Goal: Task Accomplishment & Management: Manage account settings

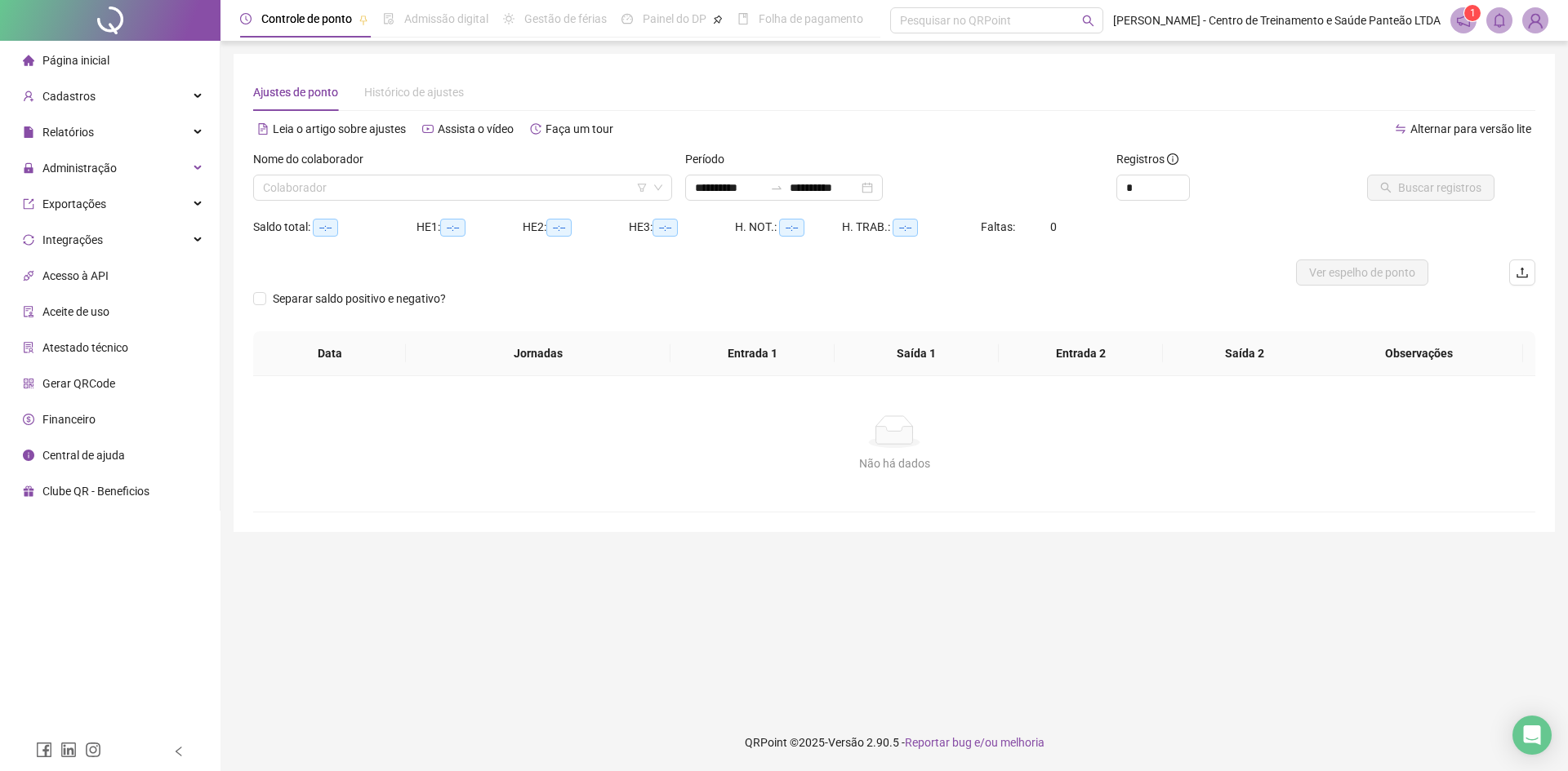
type input "**********"
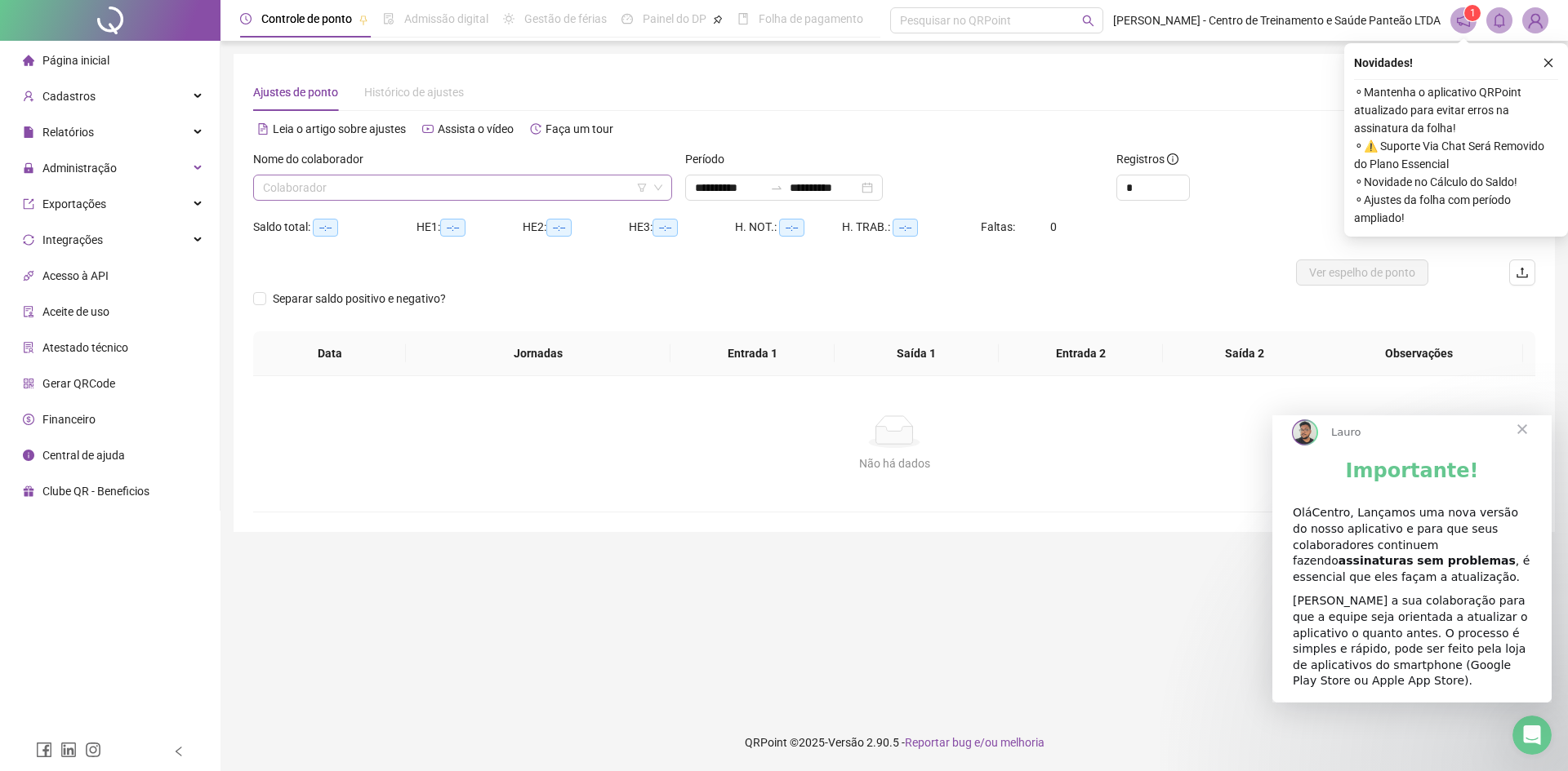
click at [596, 184] on input "search" at bounding box center [454, 188] width 384 height 25
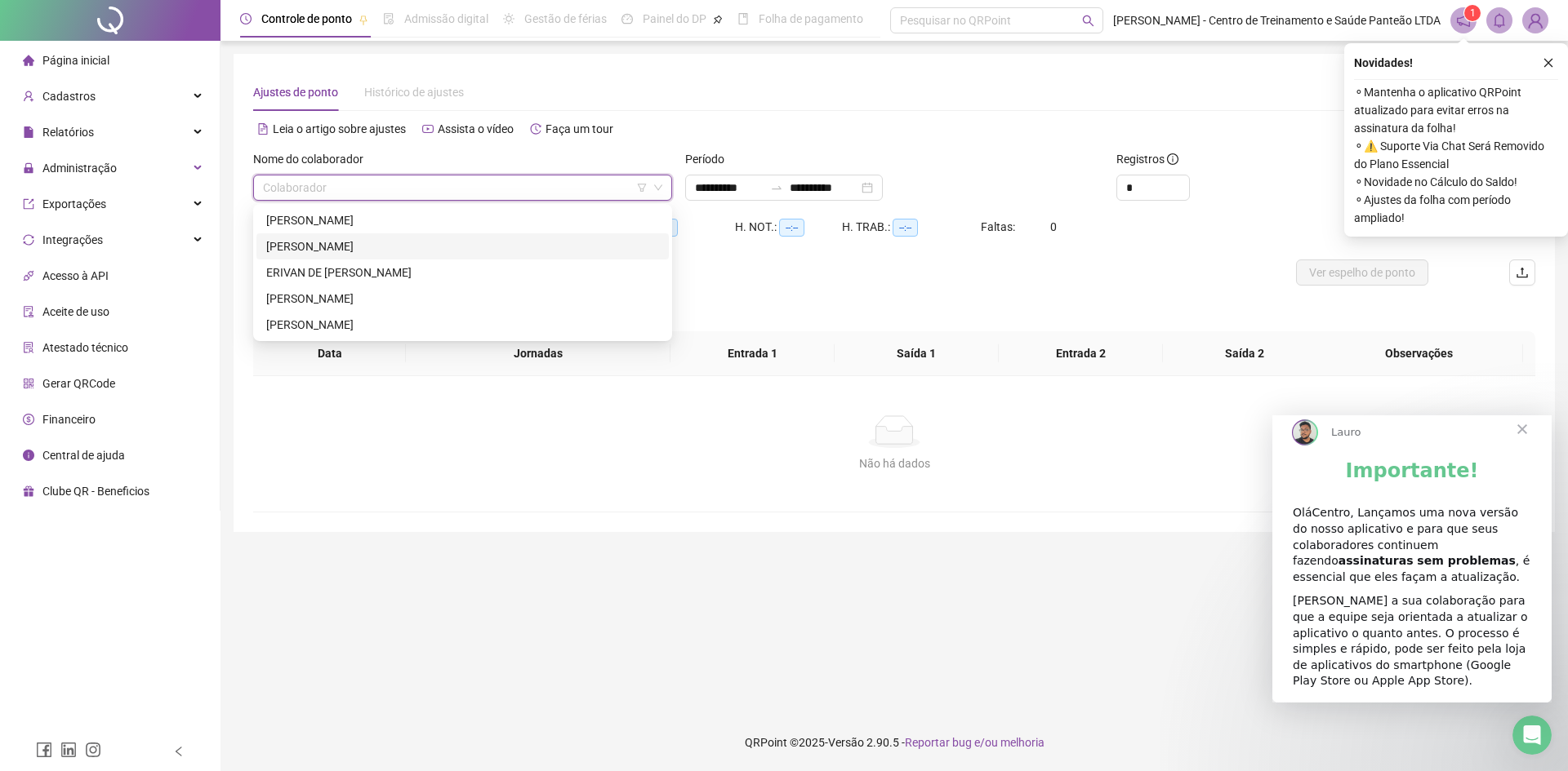
drag, startPoint x: 413, startPoint y: 247, endPoint x: 761, endPoint y: 221, distance: 349.0
click at [414, 247] on div "ANDERSON DOS SANTOS SANTANA" at bounding box center [462, 246] width 393 height 18
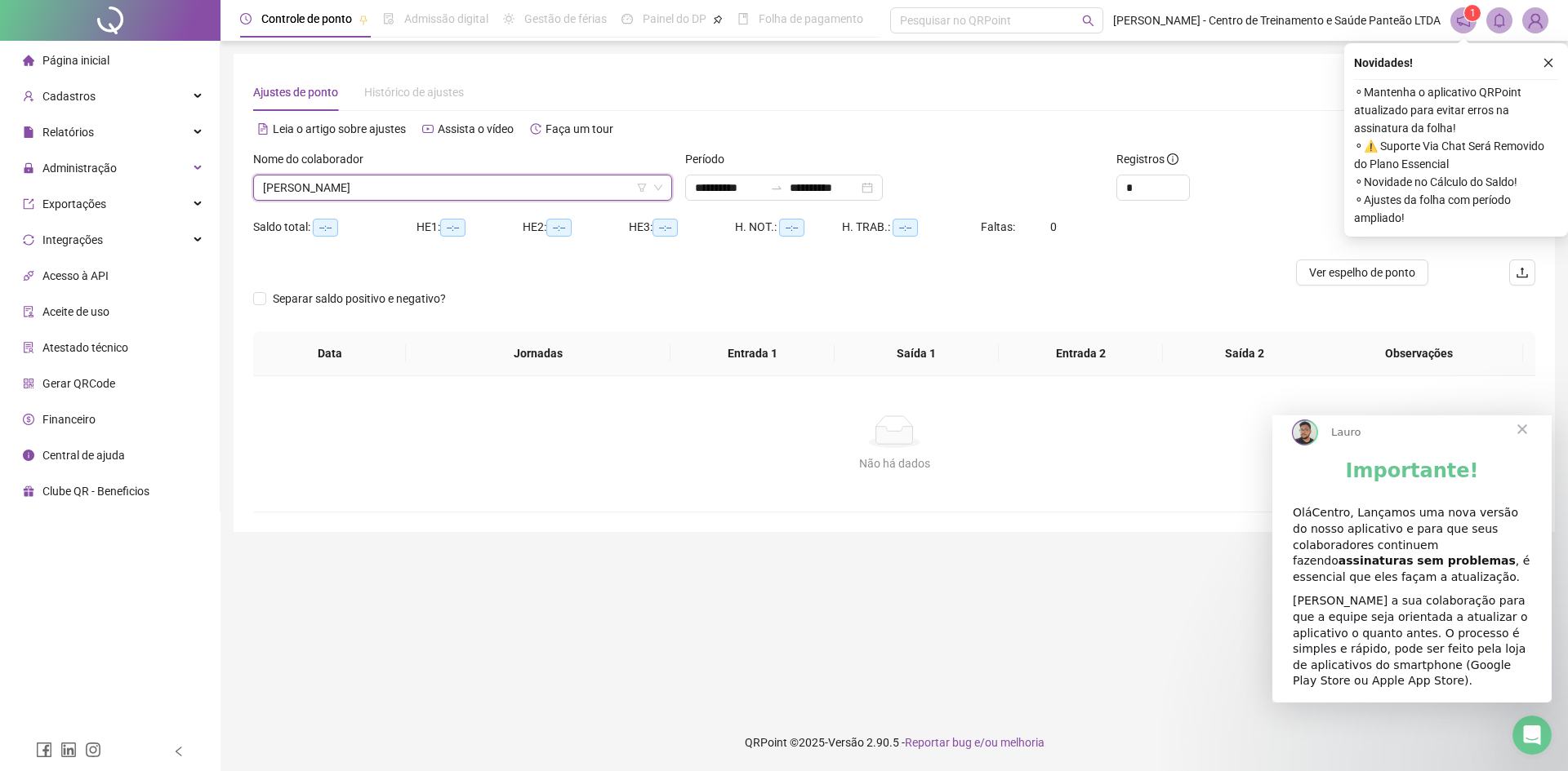
click at [1549, 58] on icon "close" at bounding box center [1548, 62] width 11 height 11
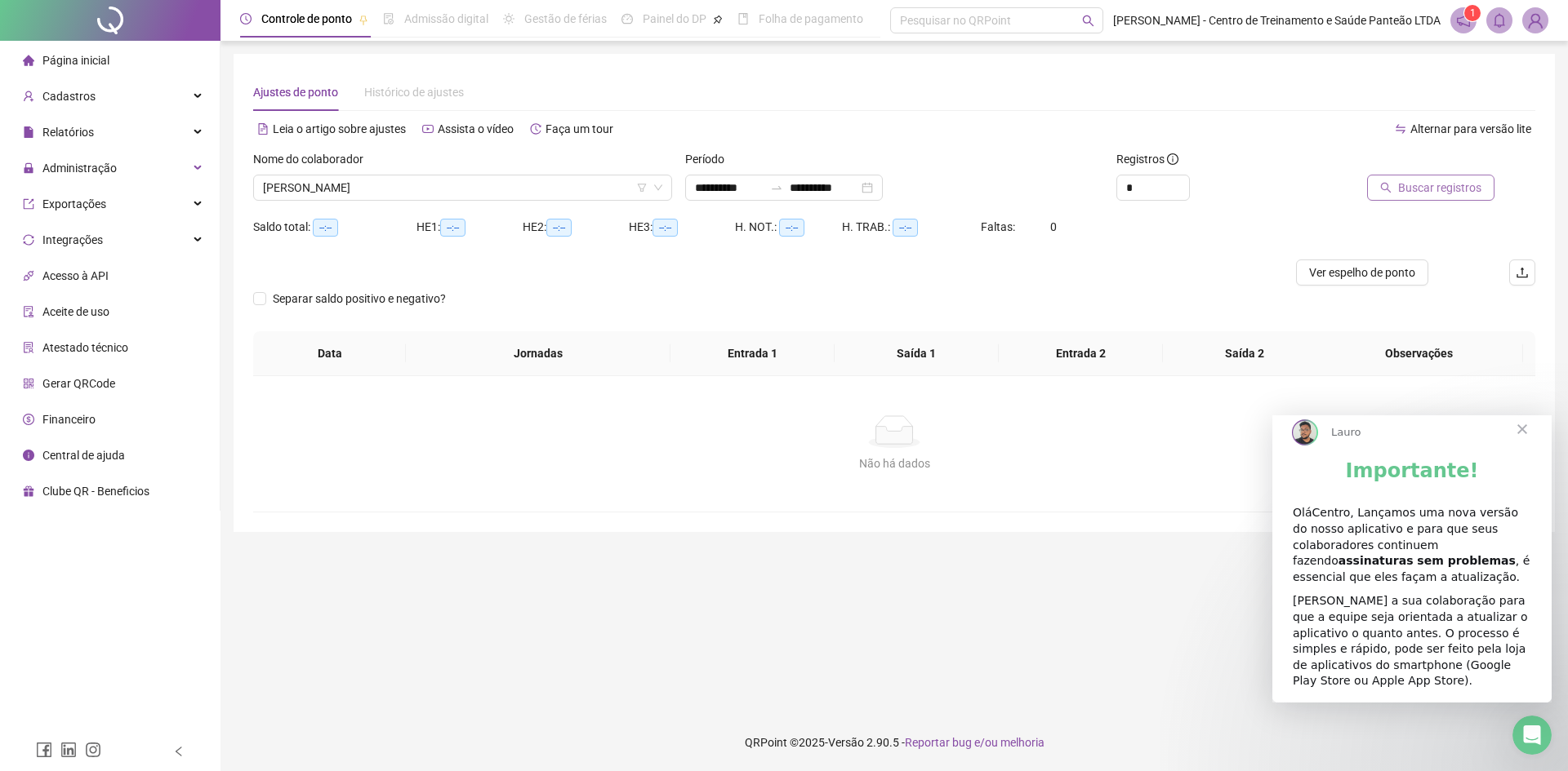
click at [1403, 186] on span "Buscar registros" at bounding box center [1439, 187] width 83 height 18
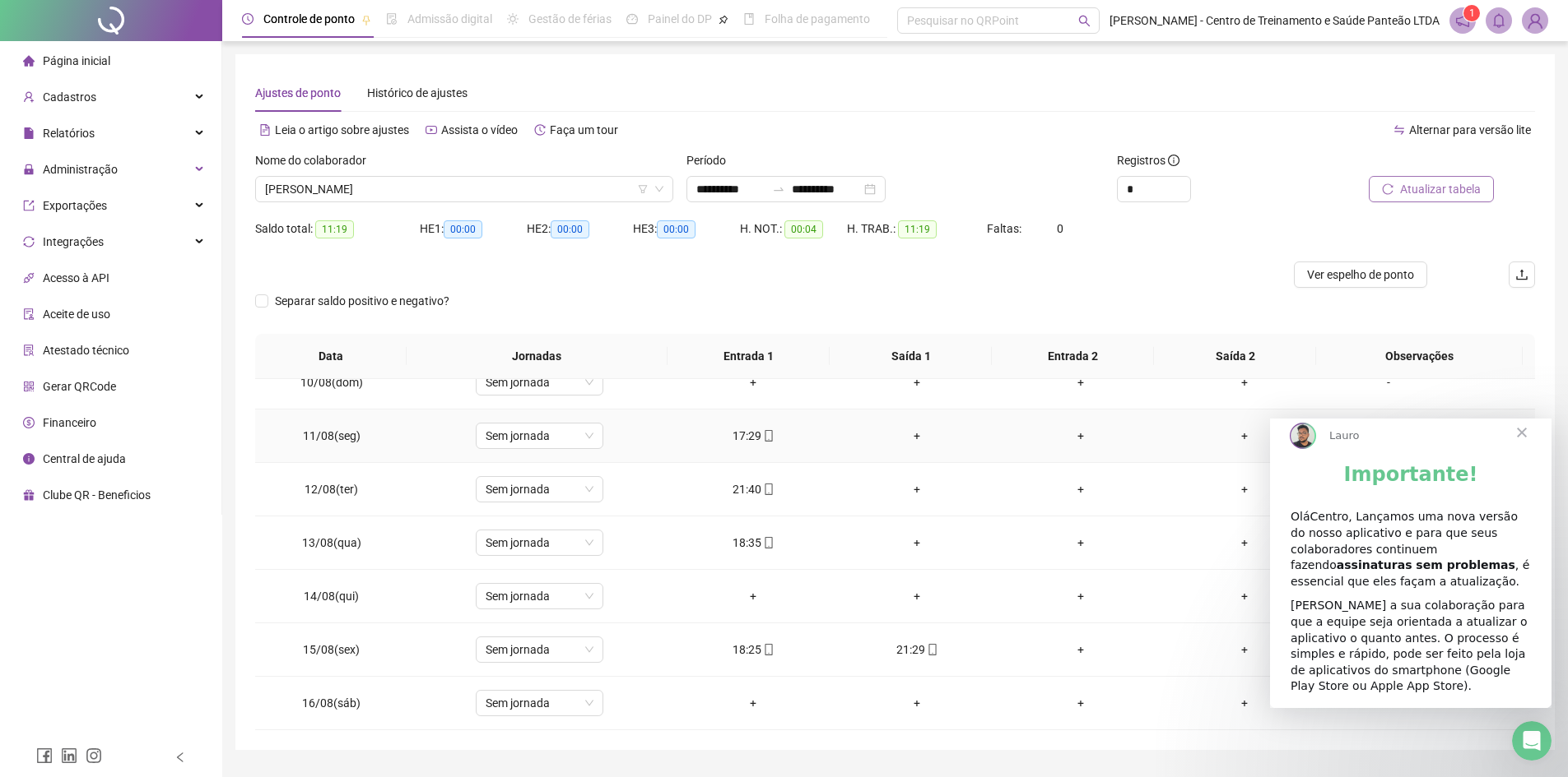
scroll to position [43, 0]
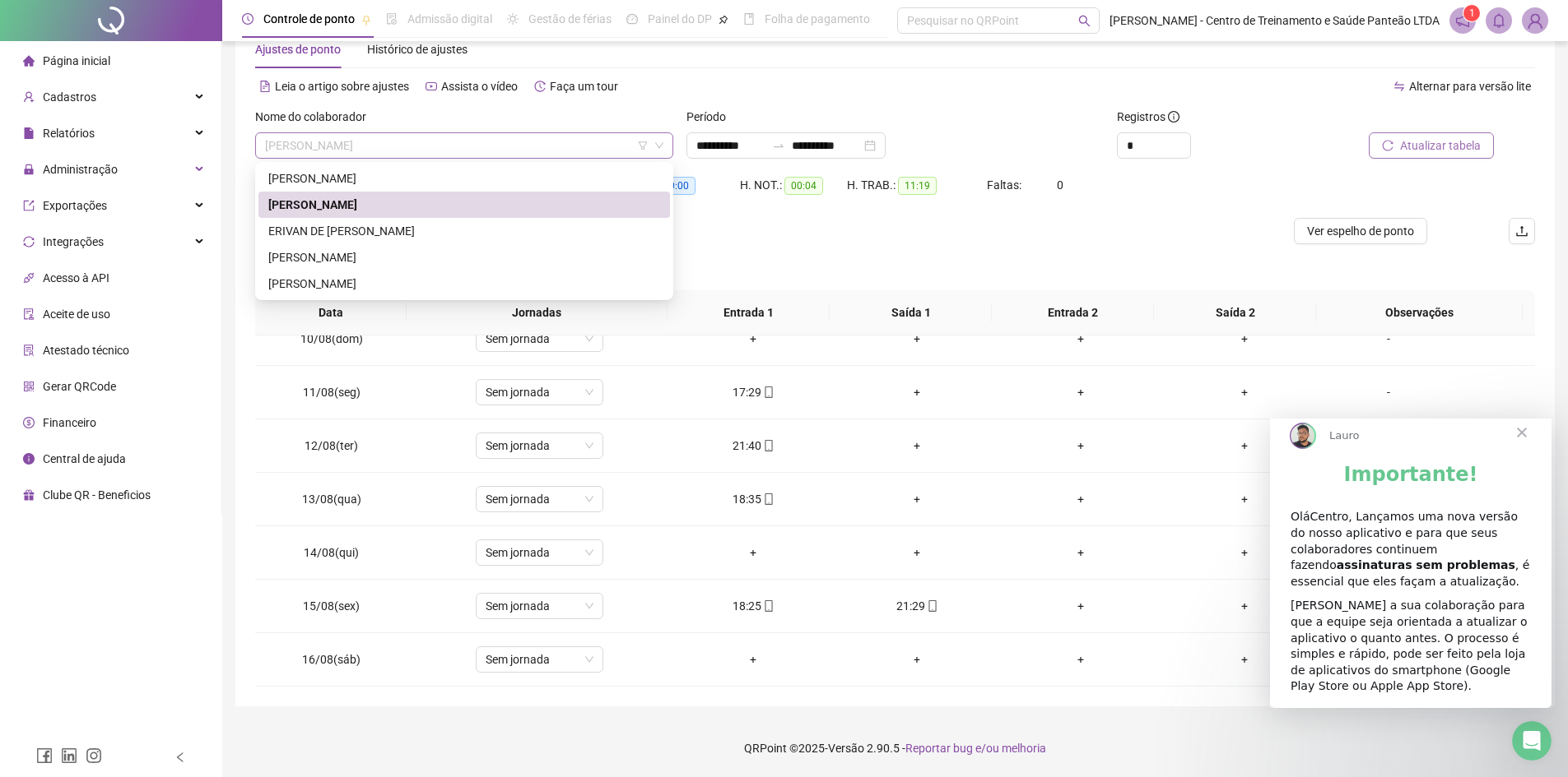
click at [546, 151] on span "ANDERSON DOS SANTOS SANTANA" at bounding box center [463, 146] width 398 height 25
click at [474, 223] on div "ERIVAN DE JESUS GARCÊS" at bounding box center [464, 231] width 392 height 19
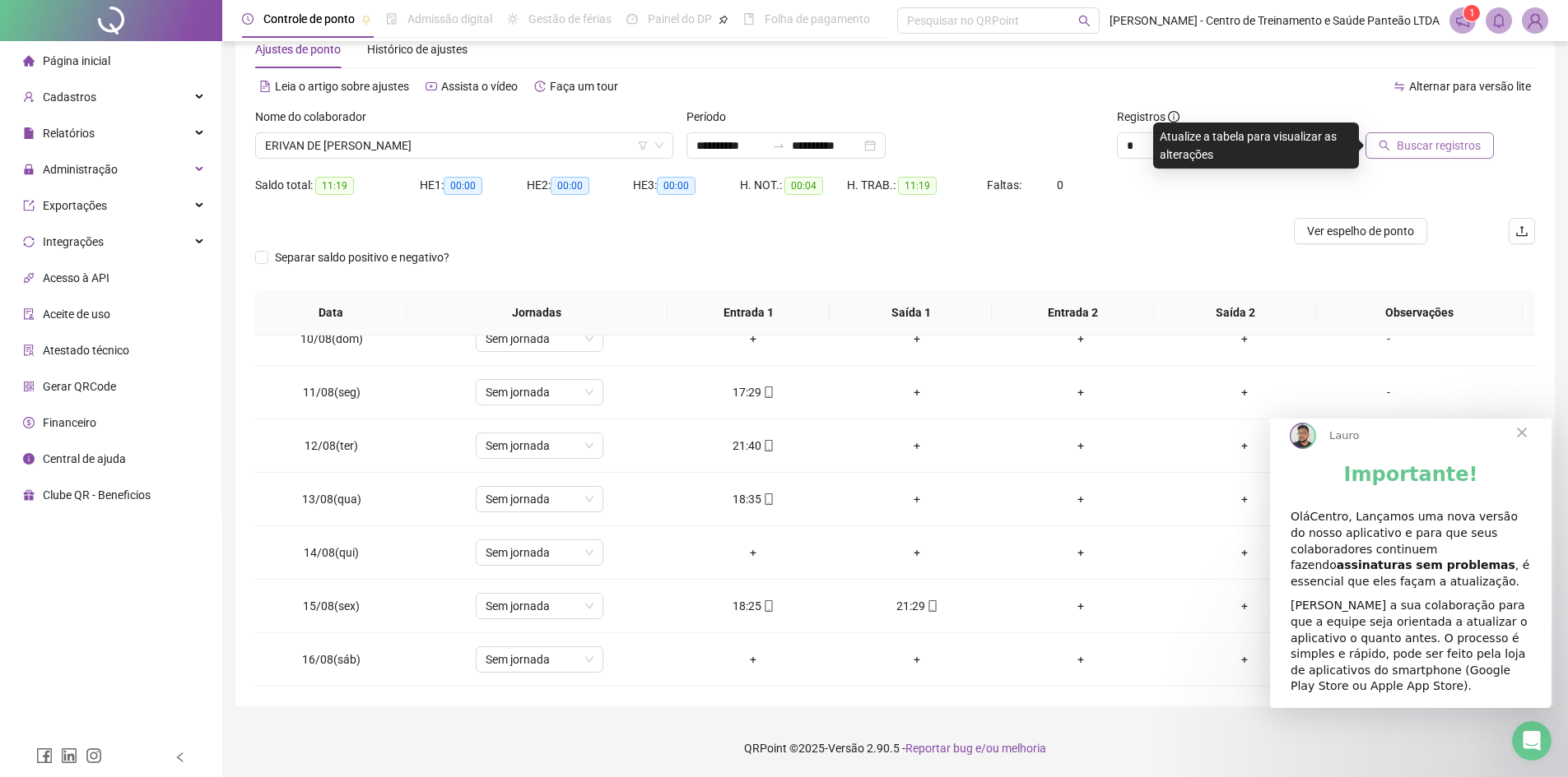
click at [1472, 139] on span "Buscar registros" at bounding box center [1438, 146] width 84 height 19
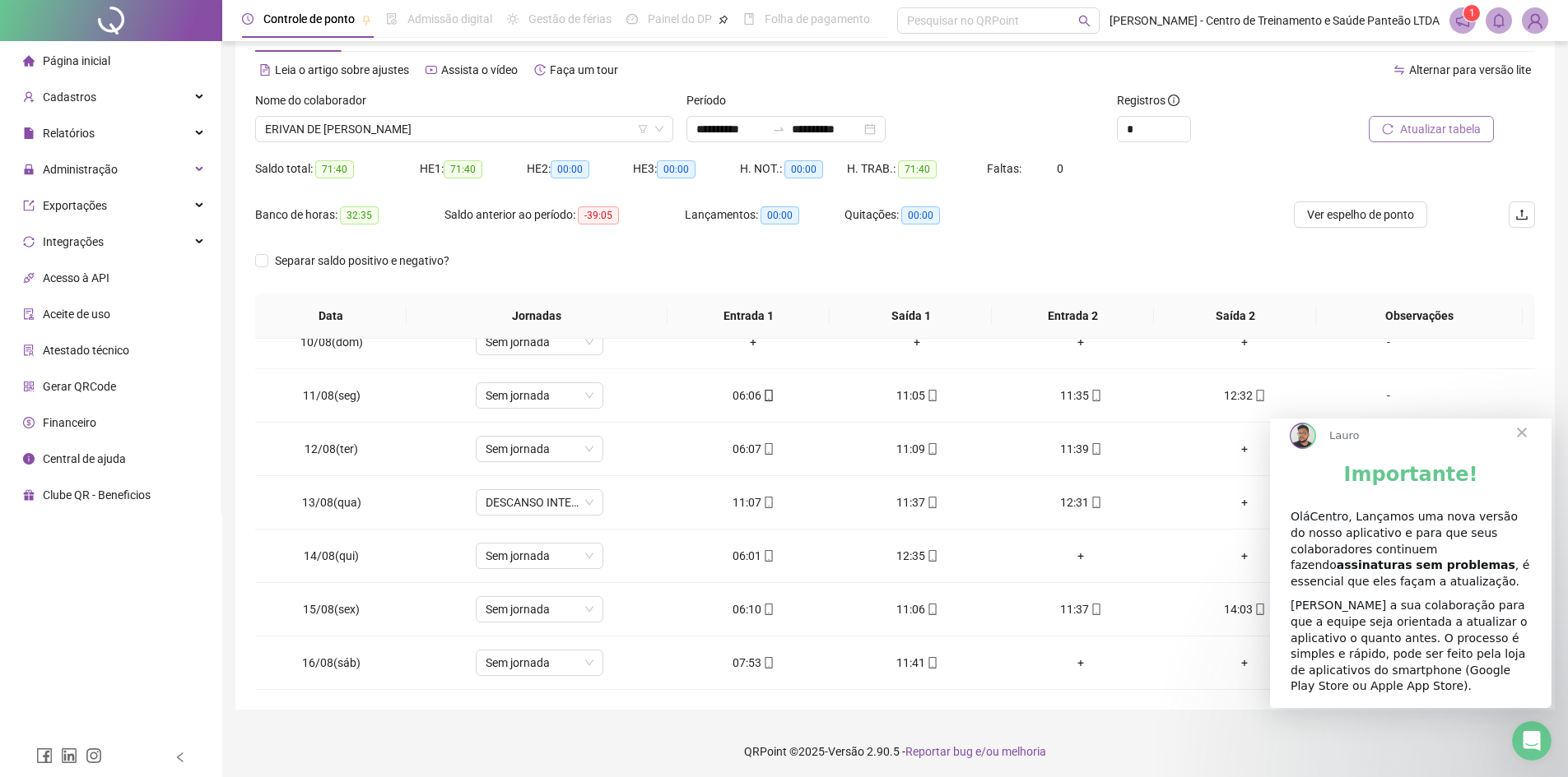
scroll to position [64, 0]
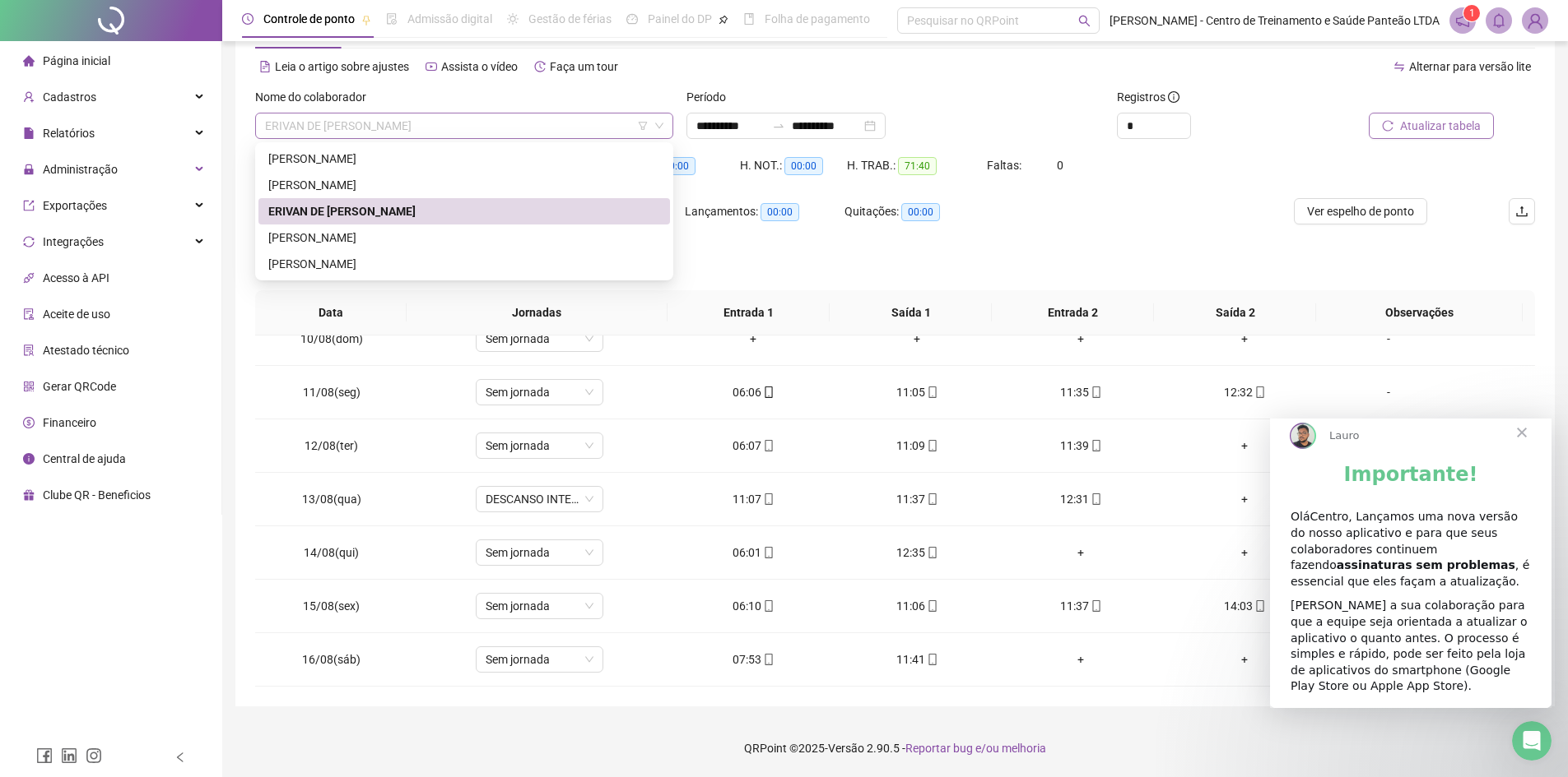
click at [611, 126] on span "ERIVAN DE JESUS GARCÊS" at bounding box center [463, 126] width 398 height 25
click at [422, 236] on div "LARISSA CONCEIÇÃO GOMES" at bounding box center [464, 237] width 392 height 19
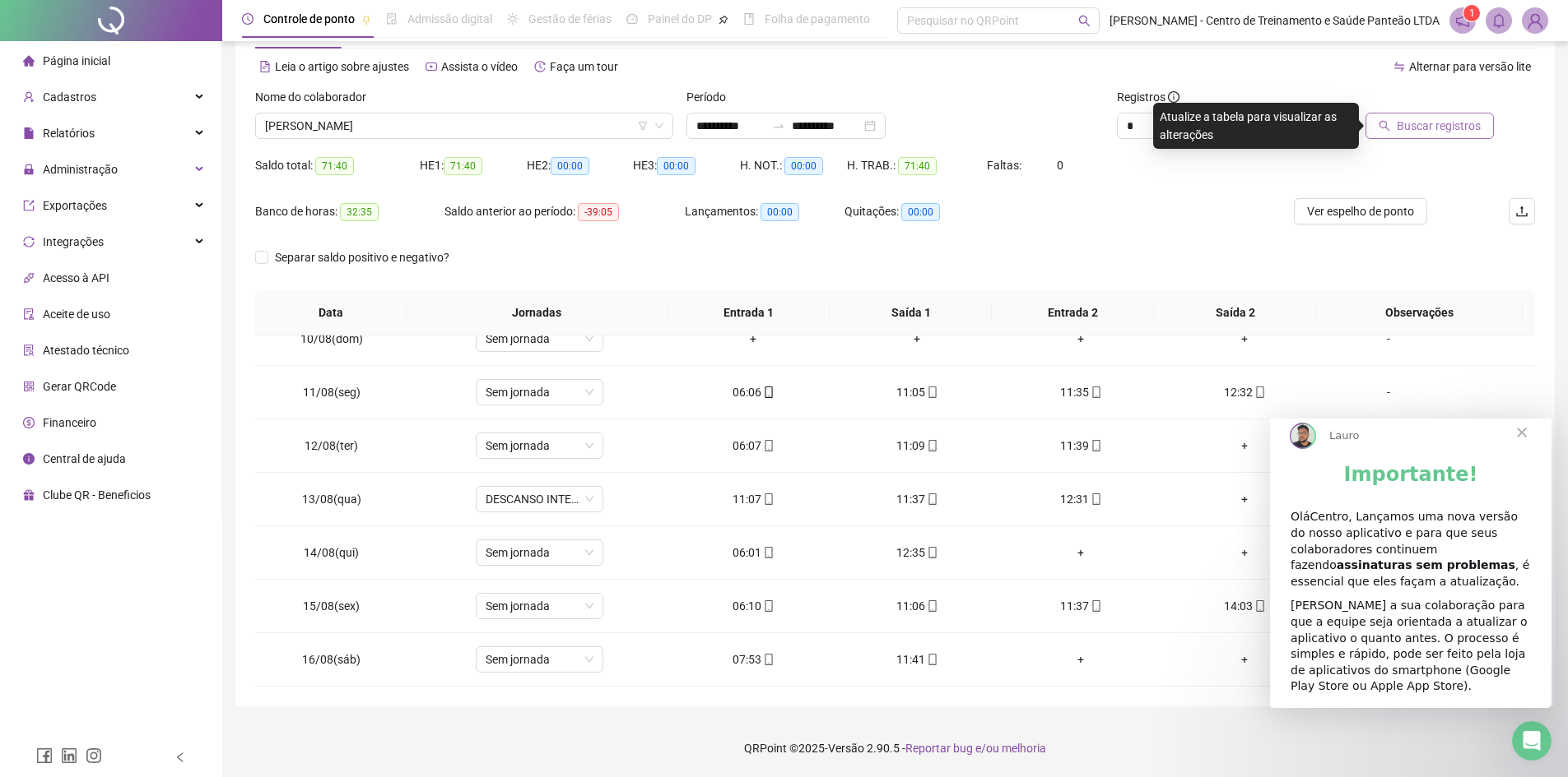
click at [1420, 123] on span "Buscar registros" at bounding box center [1438, 125] width 84 height 19
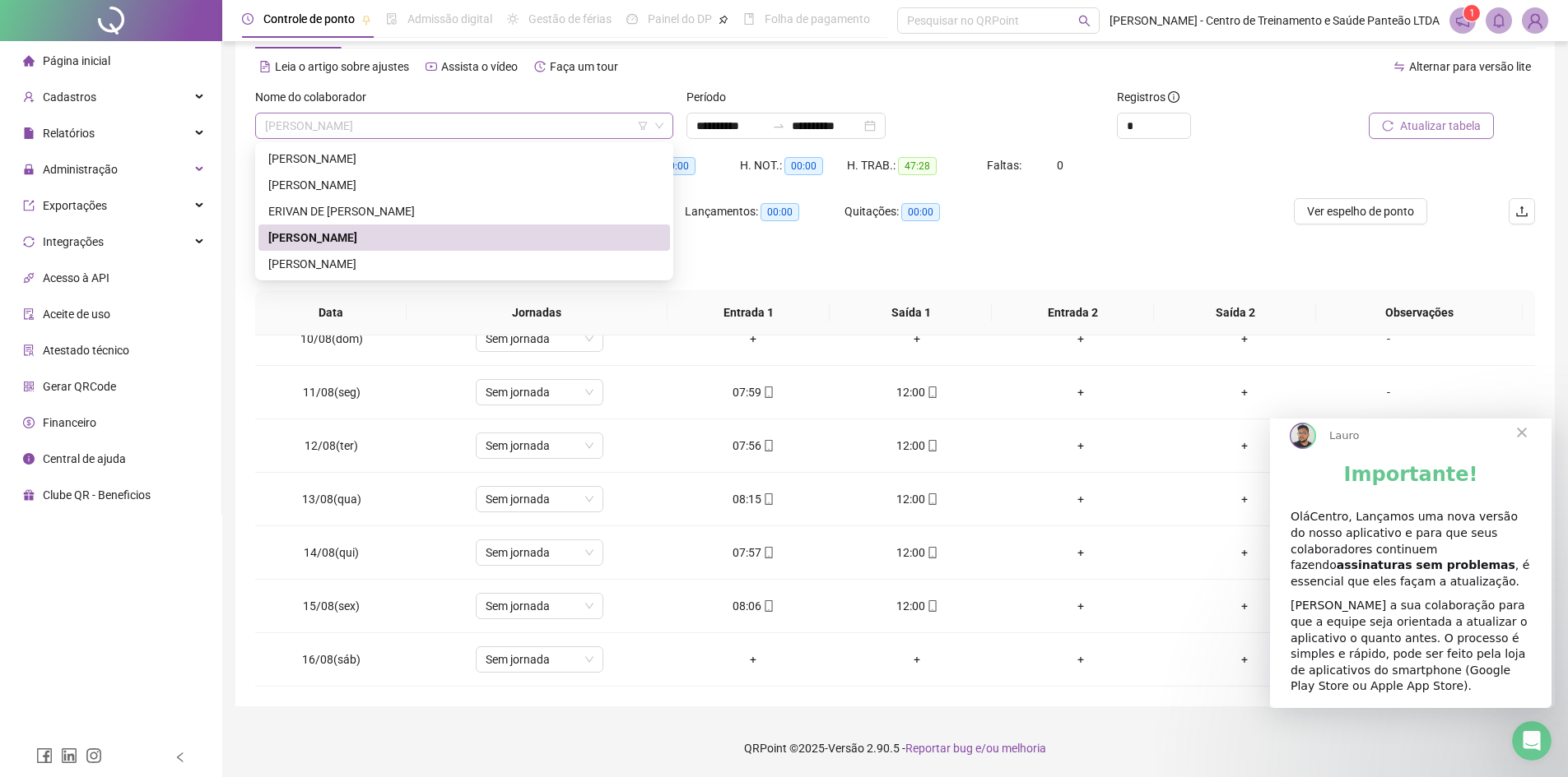
click at [418, 127] on span "LARISSA CONCEIÇÃO GOMES" at bounding box center [463, 126] width 398 height 25
drag, startPoint x: 361, startPoint y: 262, endPoint x: 371, endPoint y: 258, distance: 10.8
click at [361, 263] on div "RAISSA DA SILVA FERREIRA" at bounding box center [464, 264] width 392 height 19
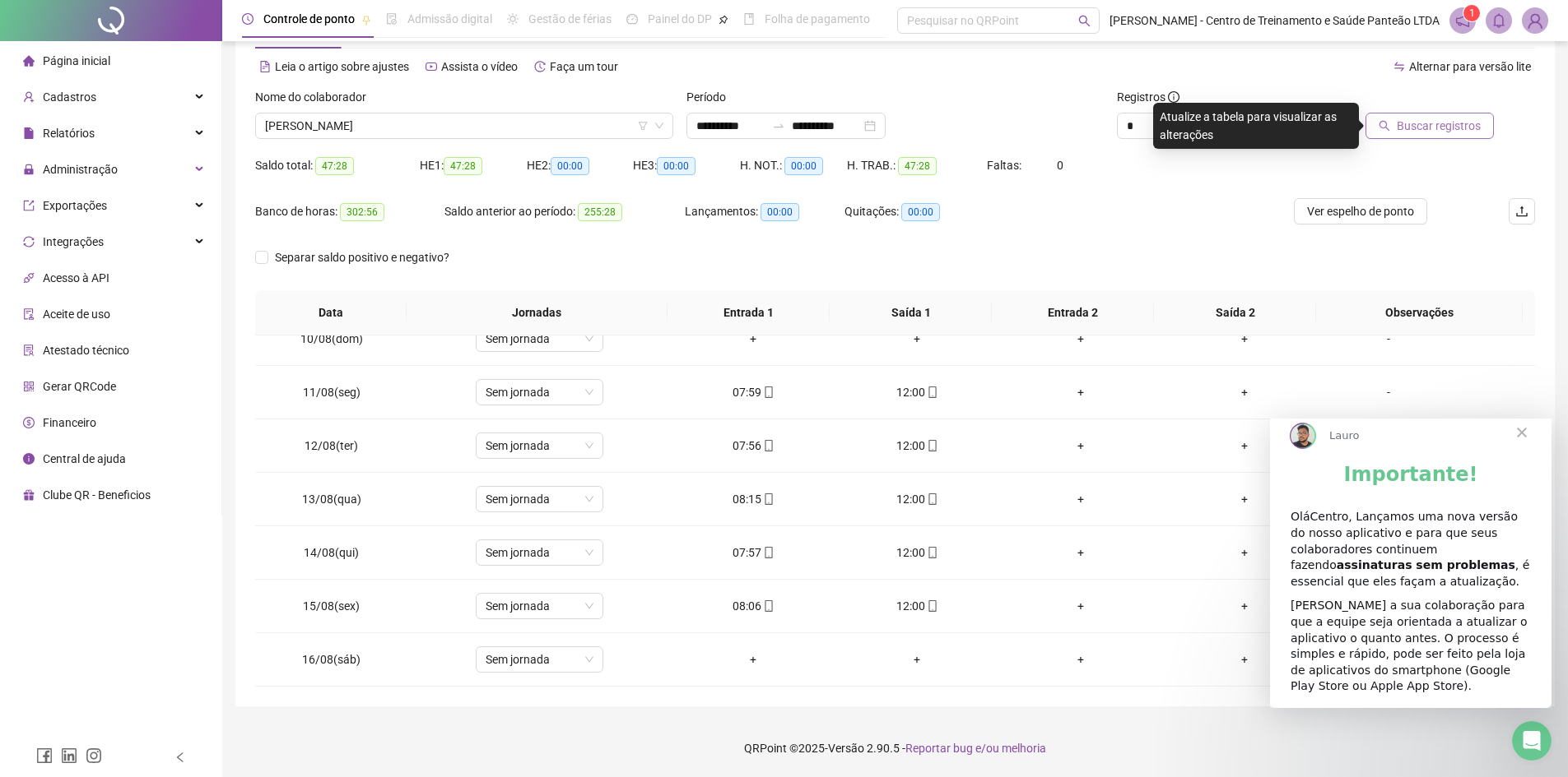
click at [1416, 120] on span "Buscar registros" at bounding box center [1438, 125] width 84 height 19
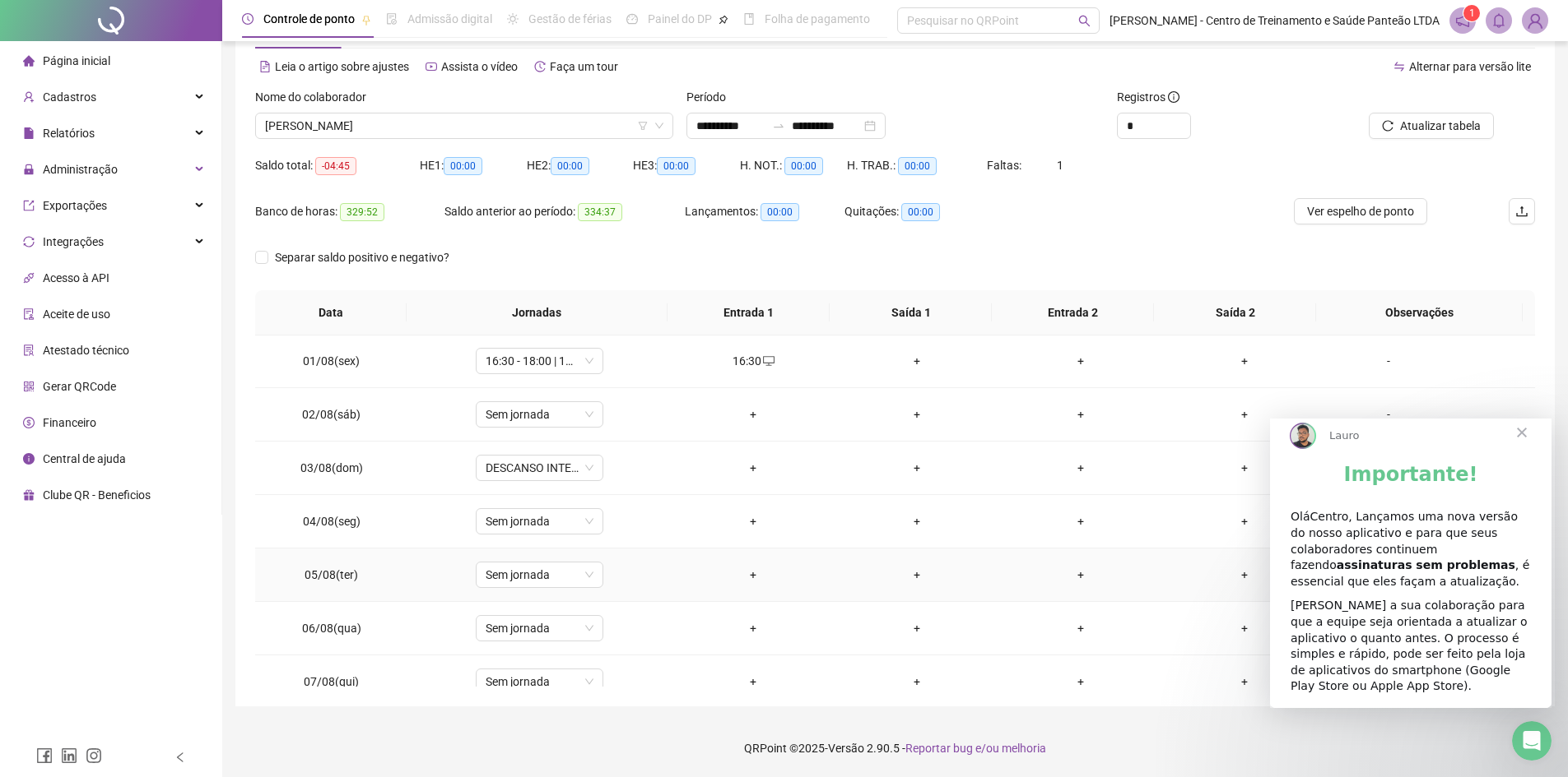
scroll to position [0, 0]
click at [204, 169] on div "Administração" at bounding box center [110, 168] width 214 height 33
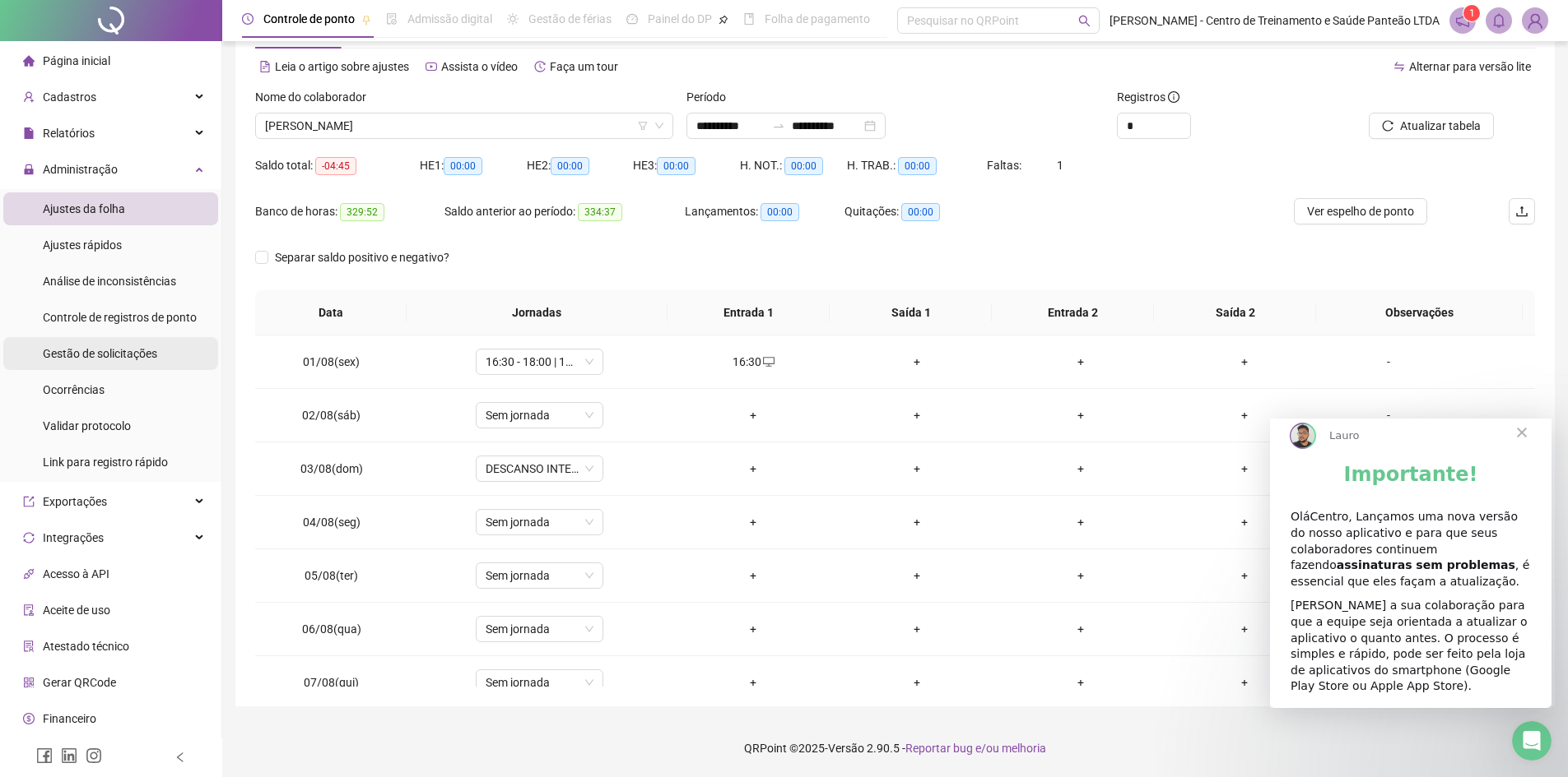
click at [124, 349] on span "Gestão de solicitações" at bounding box center [101, 354] width 115 height 13
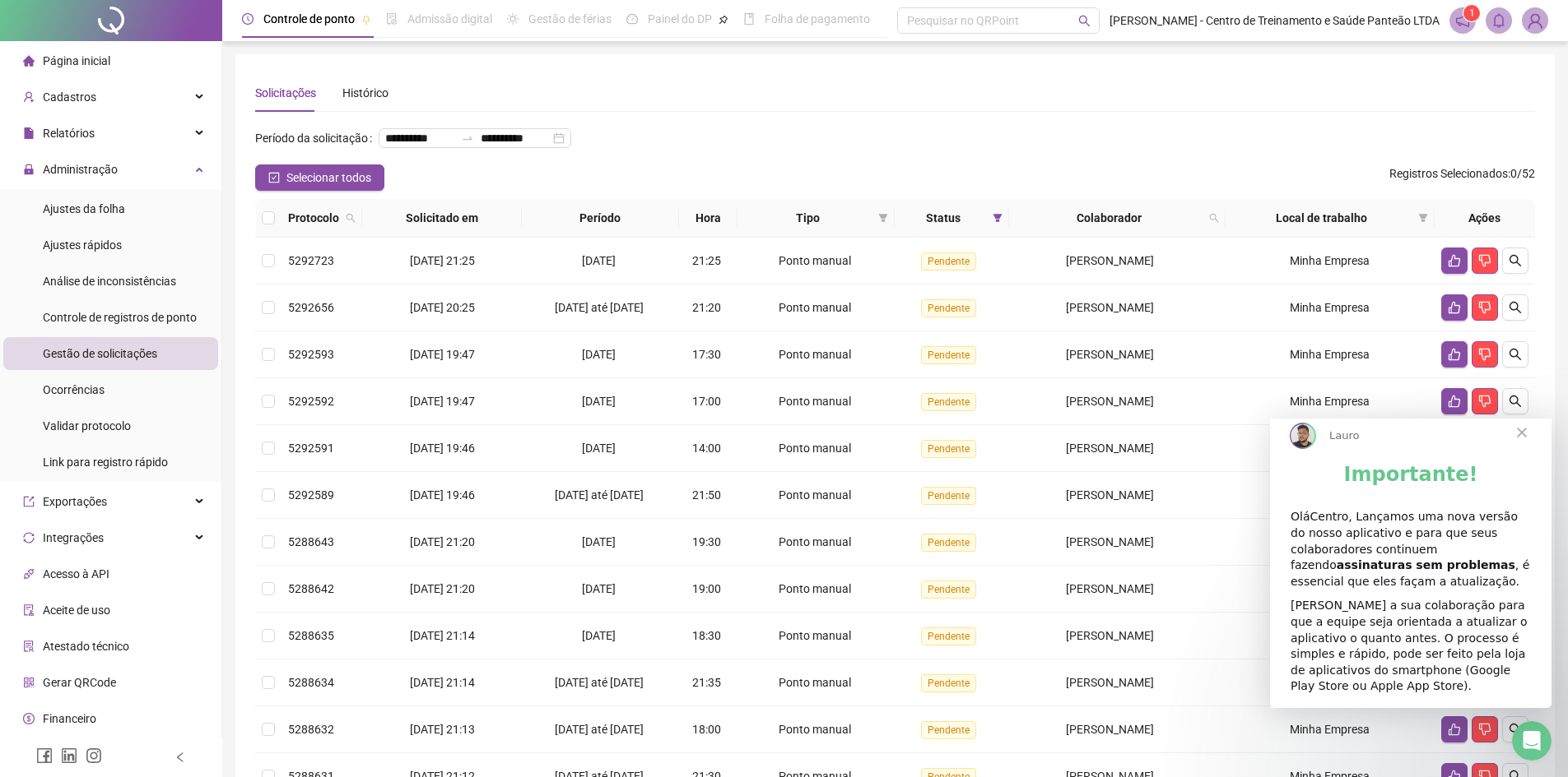
click at [1523, 454] on span "Fechar" at bounding box center [1521, 432] width 59 height 59
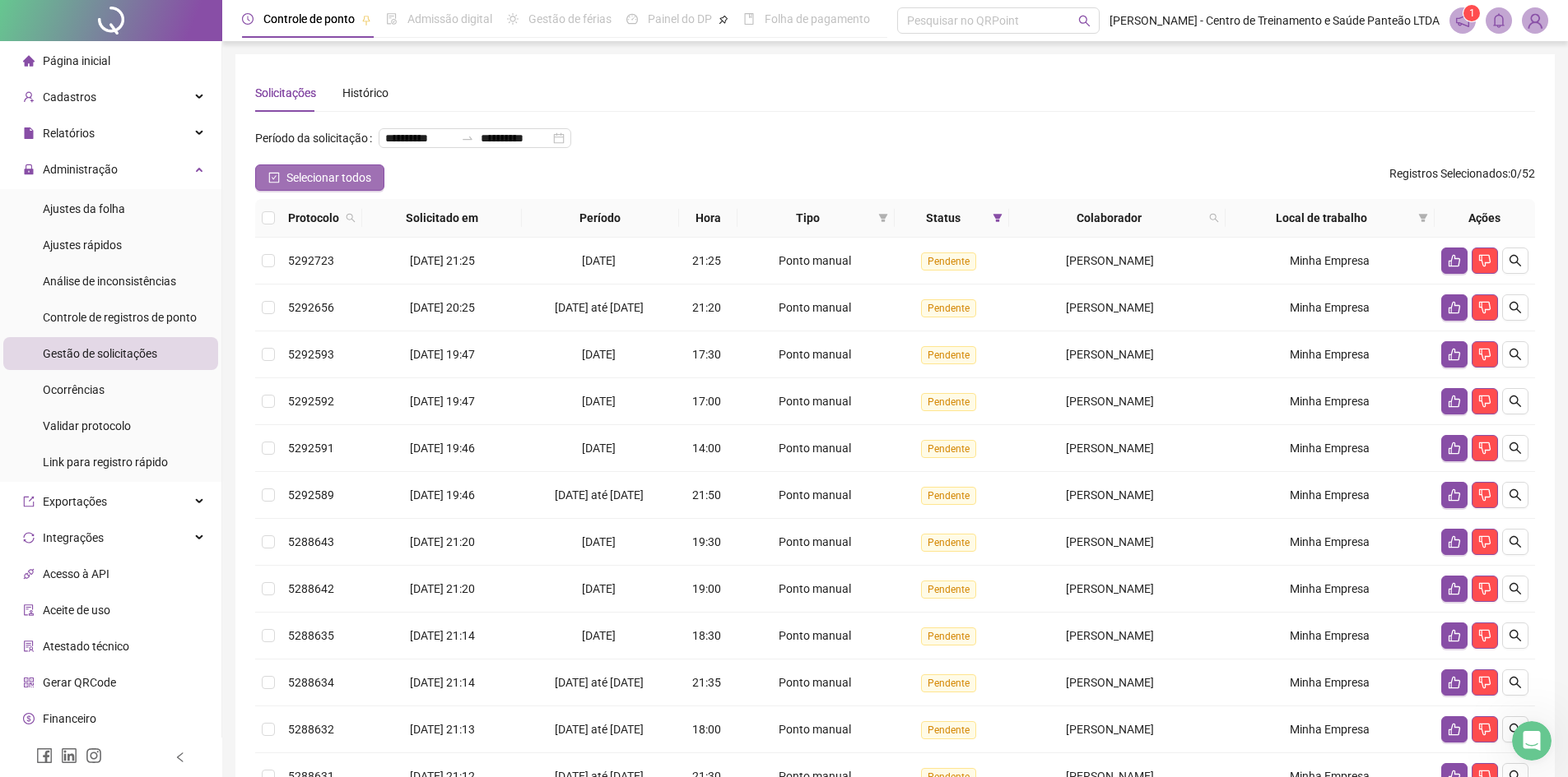
click at [325, 187] on span "Selecionar todos" at bounding box center [329, 177] width 85 height 19
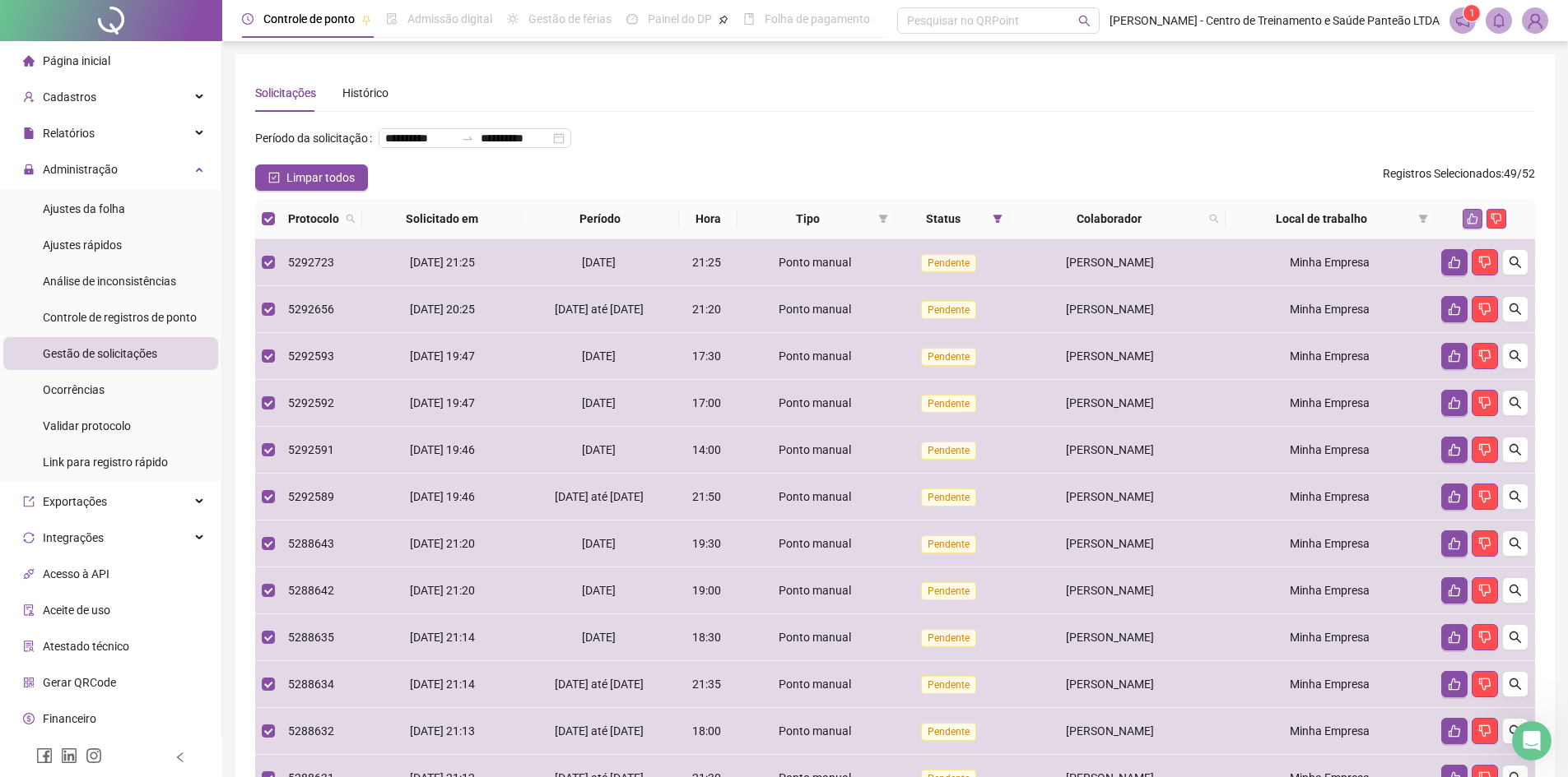
click at [1470, 225] on icon "like" at bounding box center [1472, 219] width 11 height 11
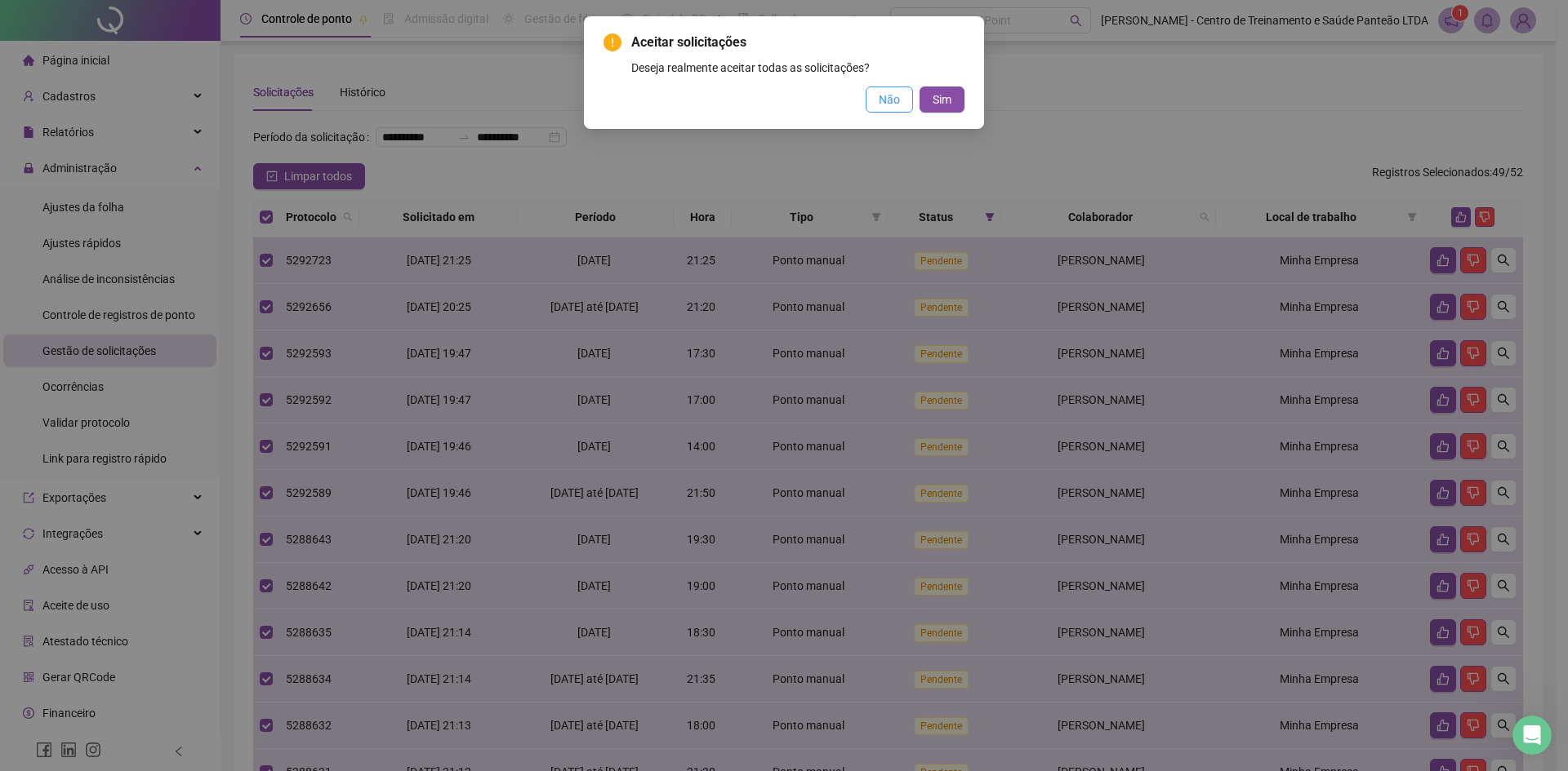
click at [882, 94] on span "Não" at bounding box center [889, 100] width 21 height 18
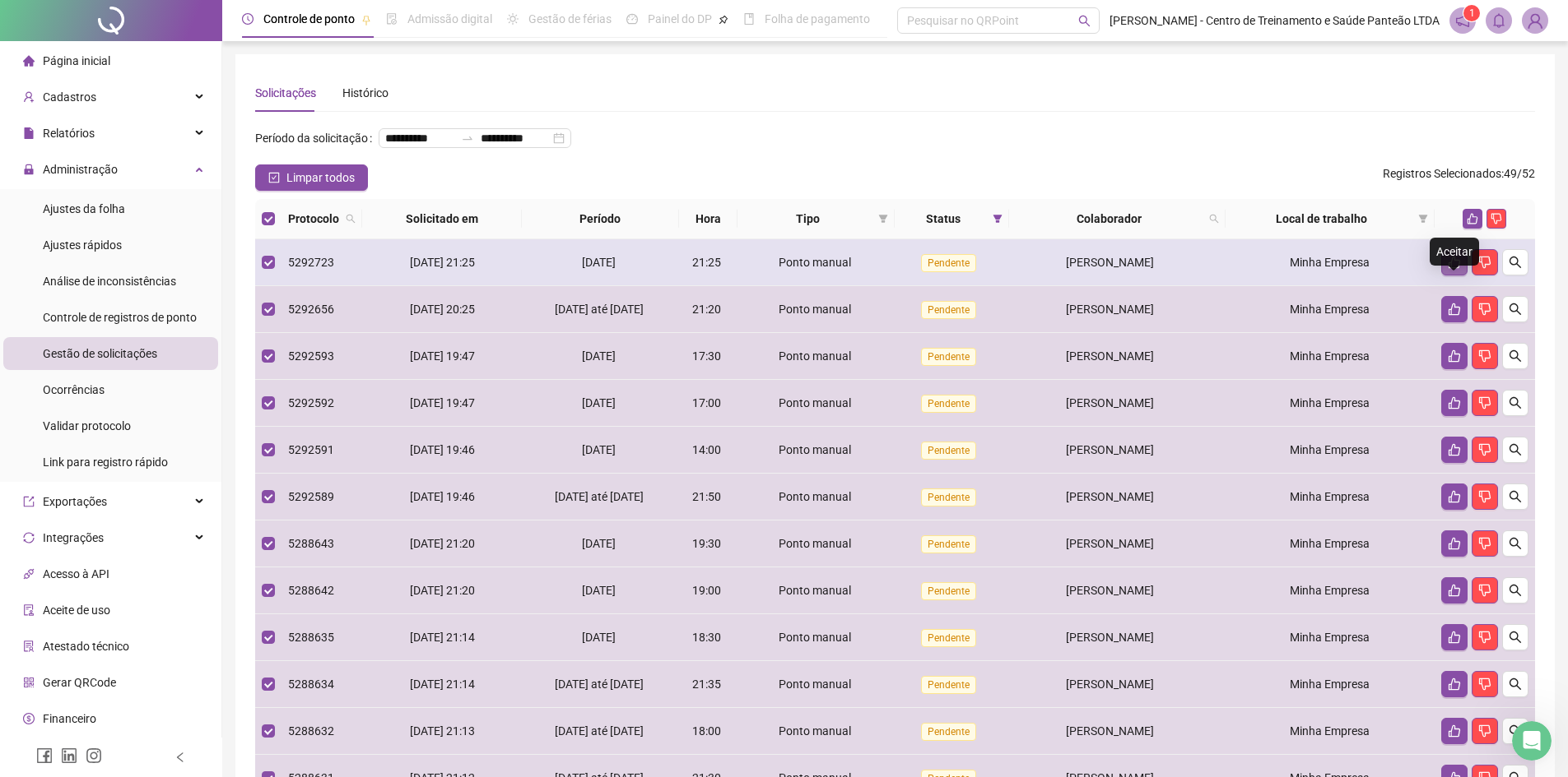
click at [1457, 269] on icon "like" at bounding box center [1454, 262] width 13 height 13
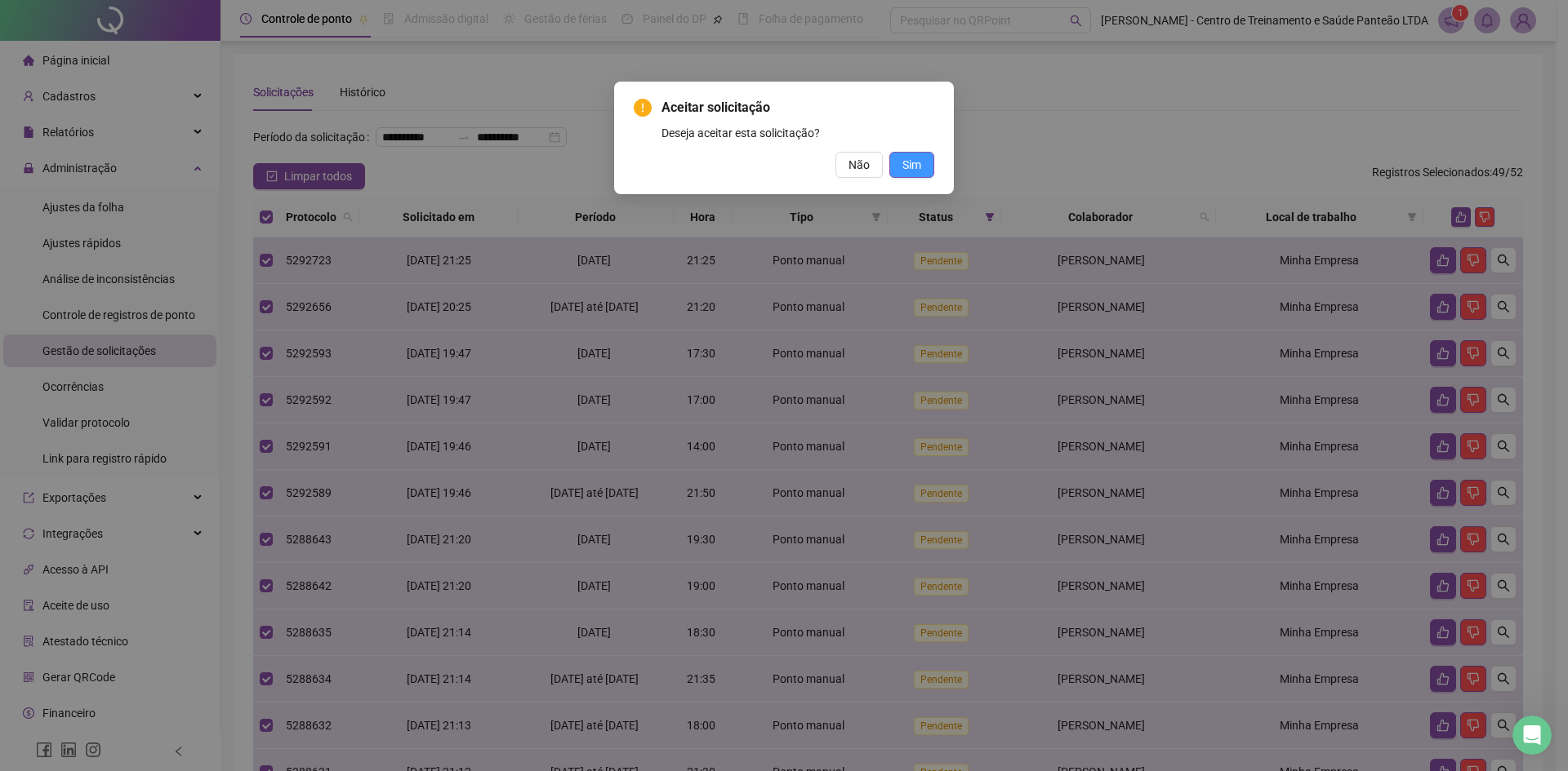
click at [925, 165] on button "Sim" at bounding box center [911, 165] width 45 height 26
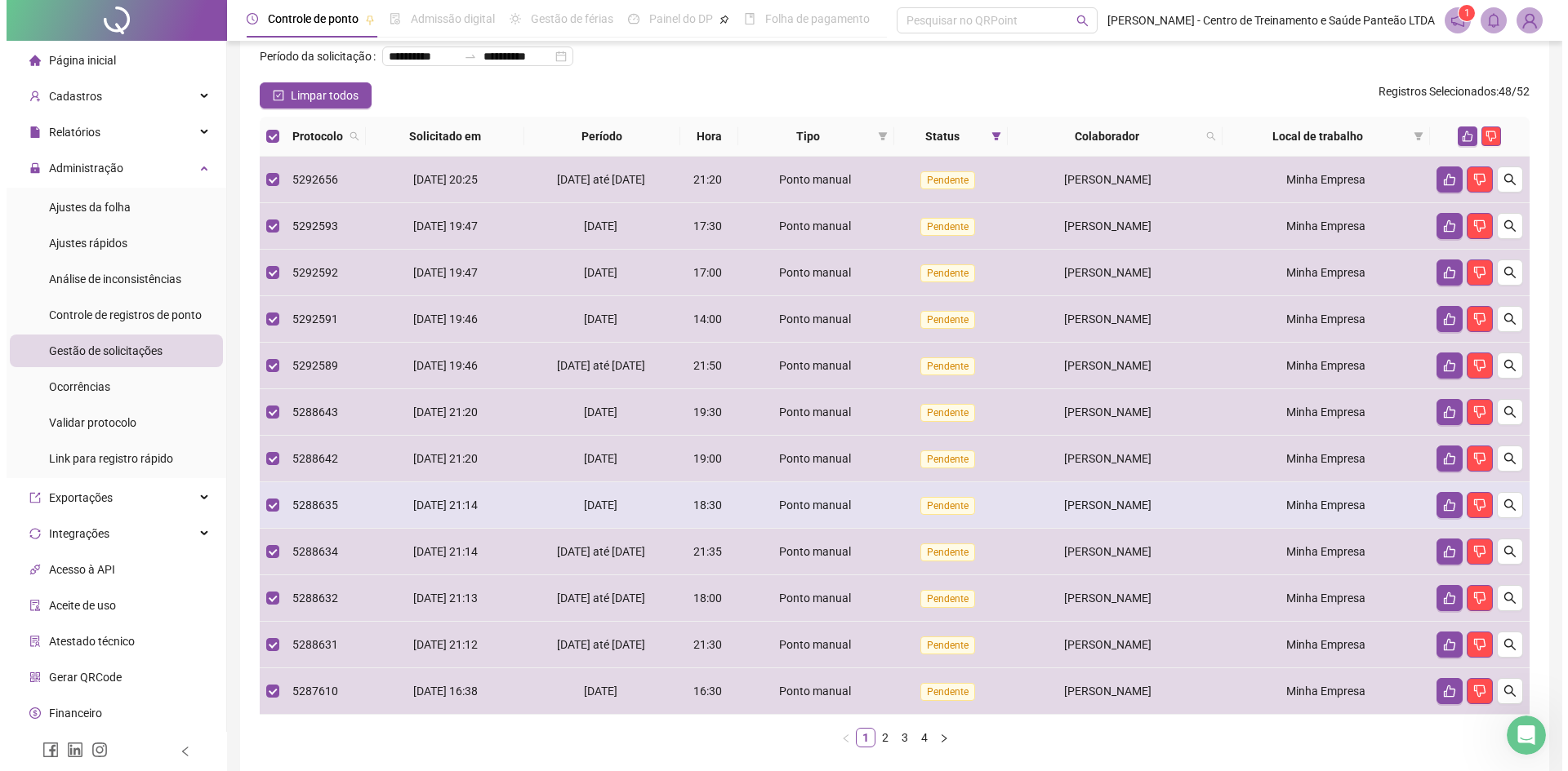
scroll to position [81, 0]
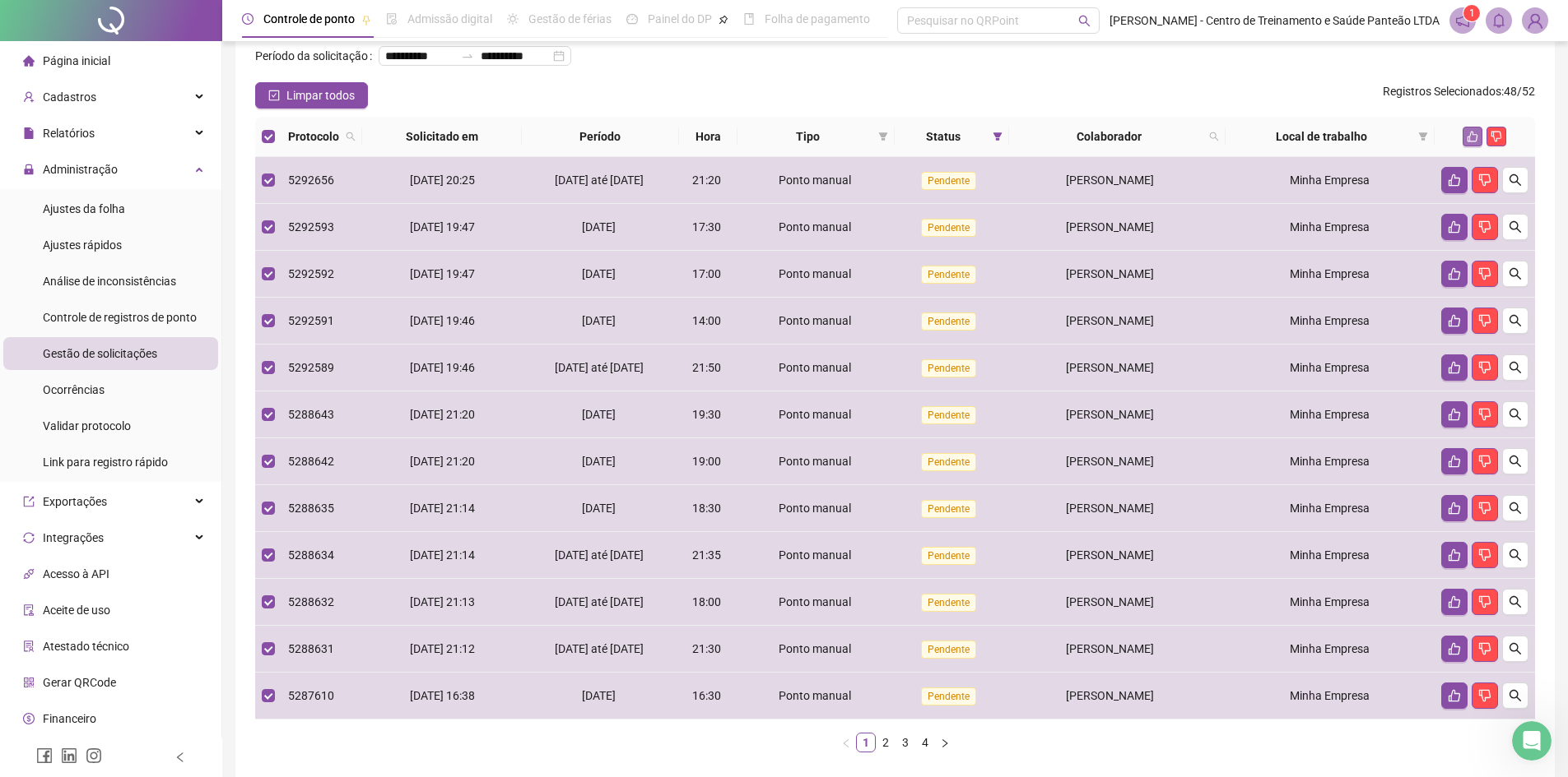
click at [1471, 146] on button "button" at bounding box center [1472, 137] width 19 height 19
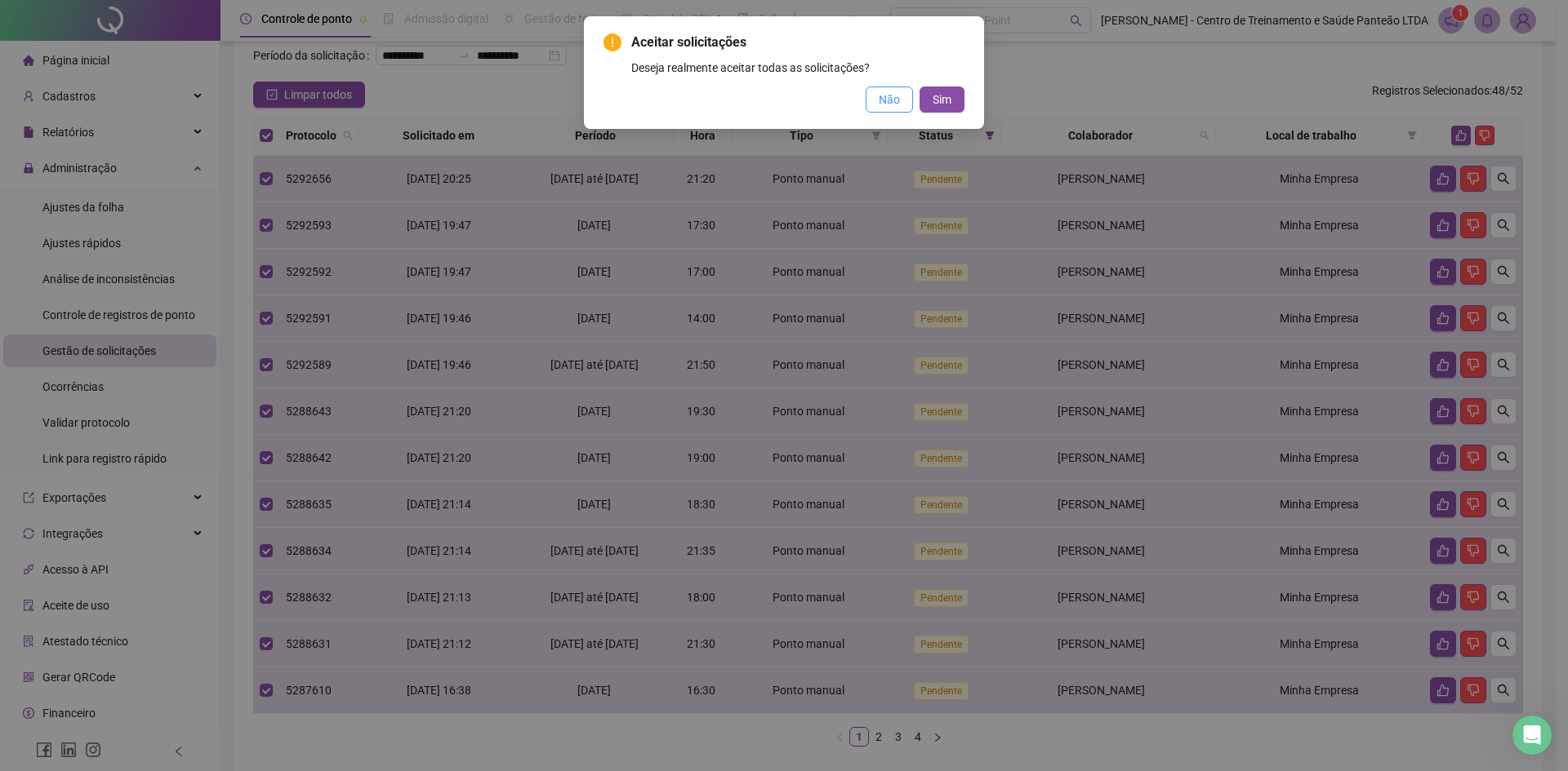
click at [897, 102] on span "Não" at bounding box center [889, 100] width 21 height 18
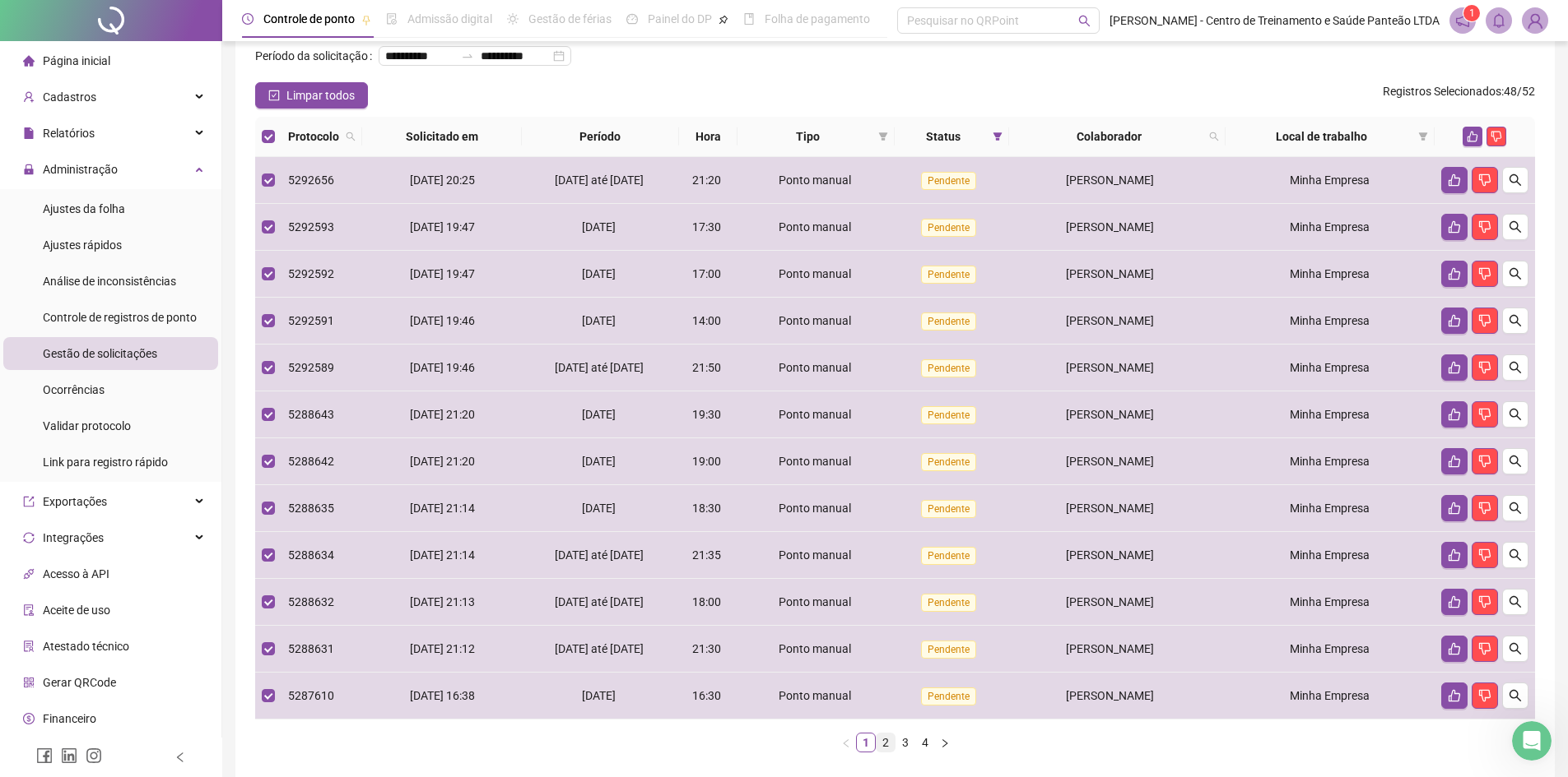
click at [887, 751] on link "2" at bounding box center [885, 743] width 19 height 19
click at [897, 751] on link "3" at bounding box center [905, 743] width 19 height 19
click at [934, 751] on link "4" at bounding box center [925, 743] width 19 height 19
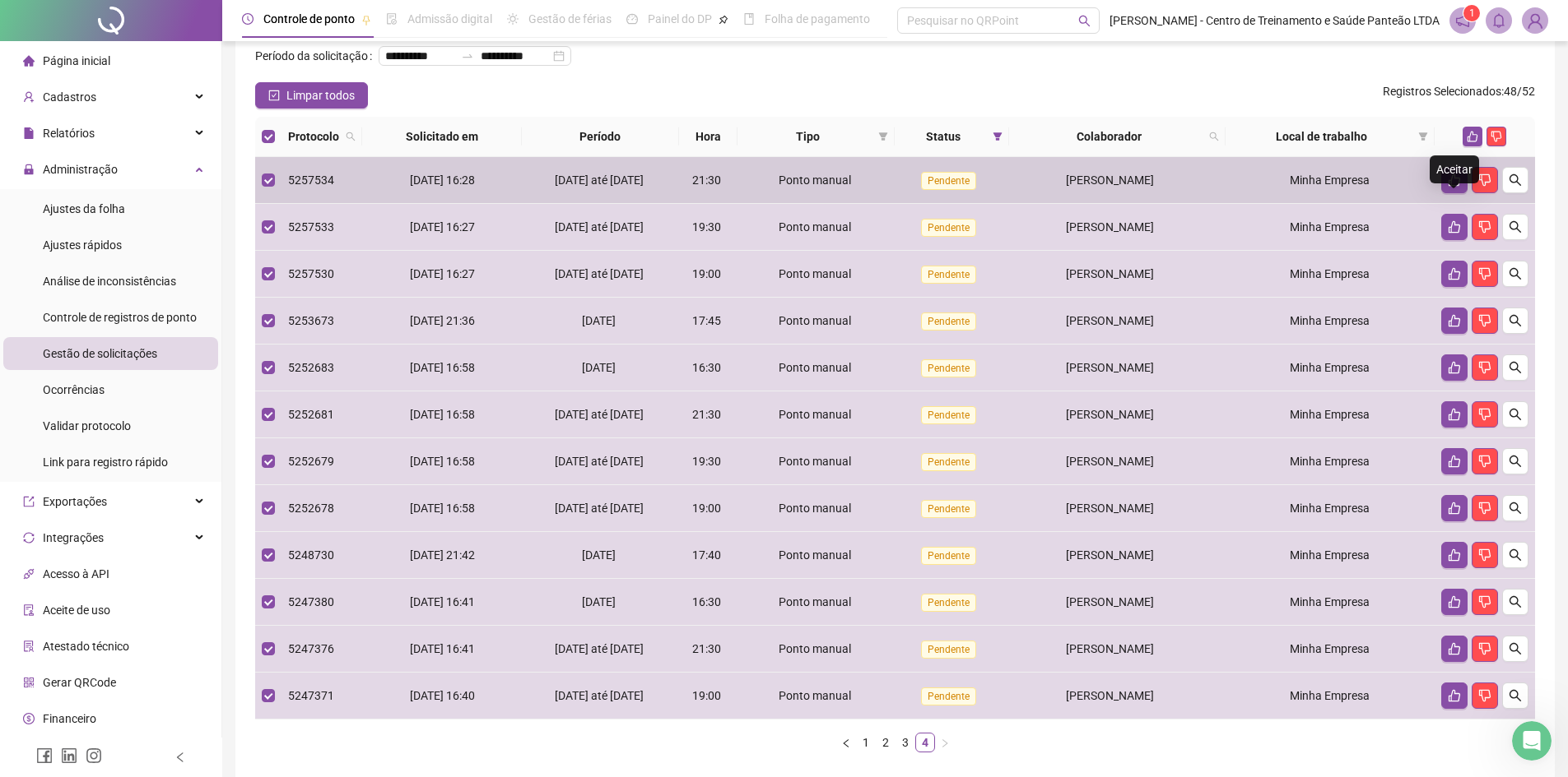
click at [1477, 161] on div "Aceitar" at bounding box center [1454, 169] width 49 height 28
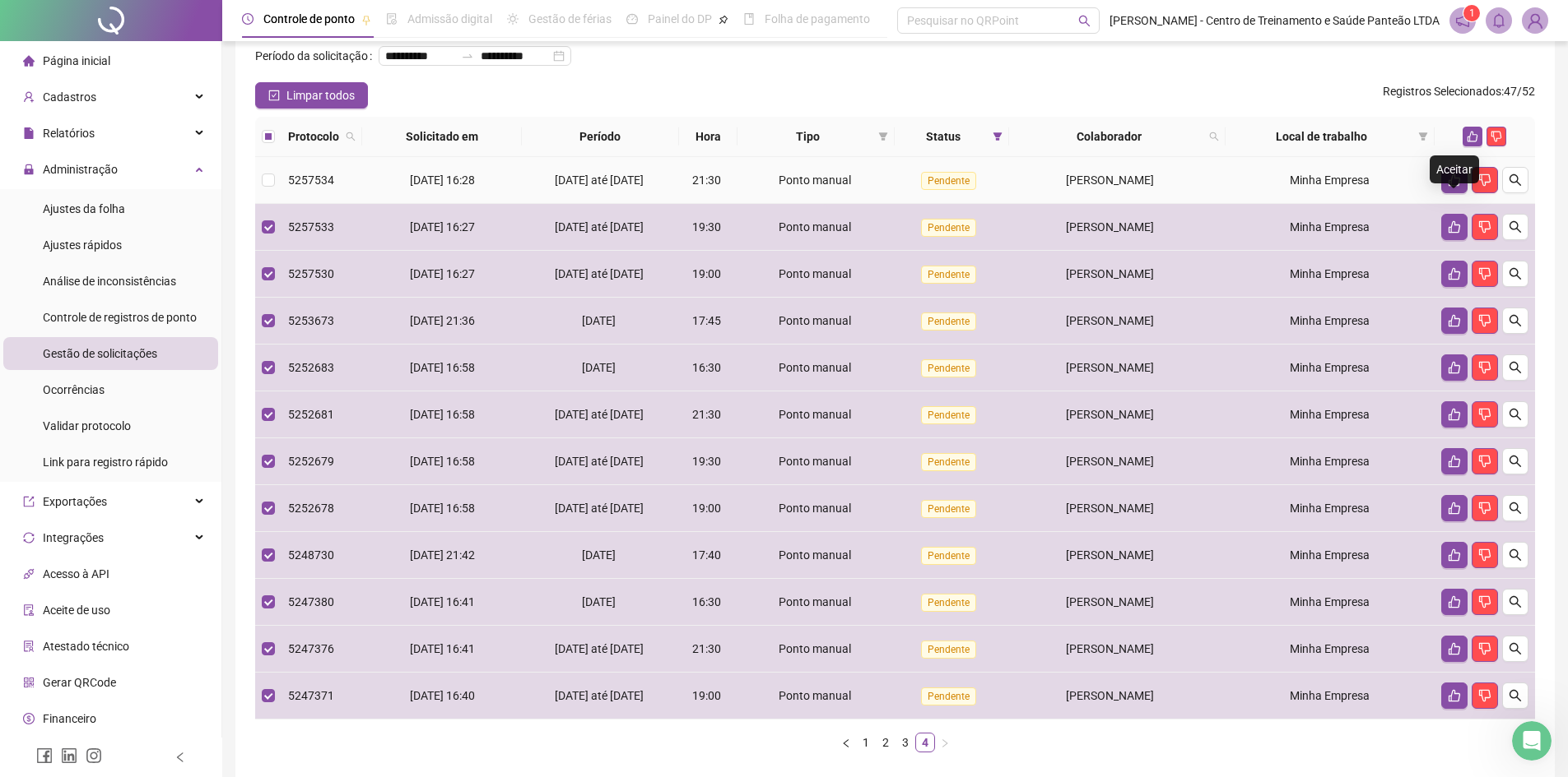
click at [1474, 157] on div "Aceitar" at bounding box center [1454, 169] width 49 height 28
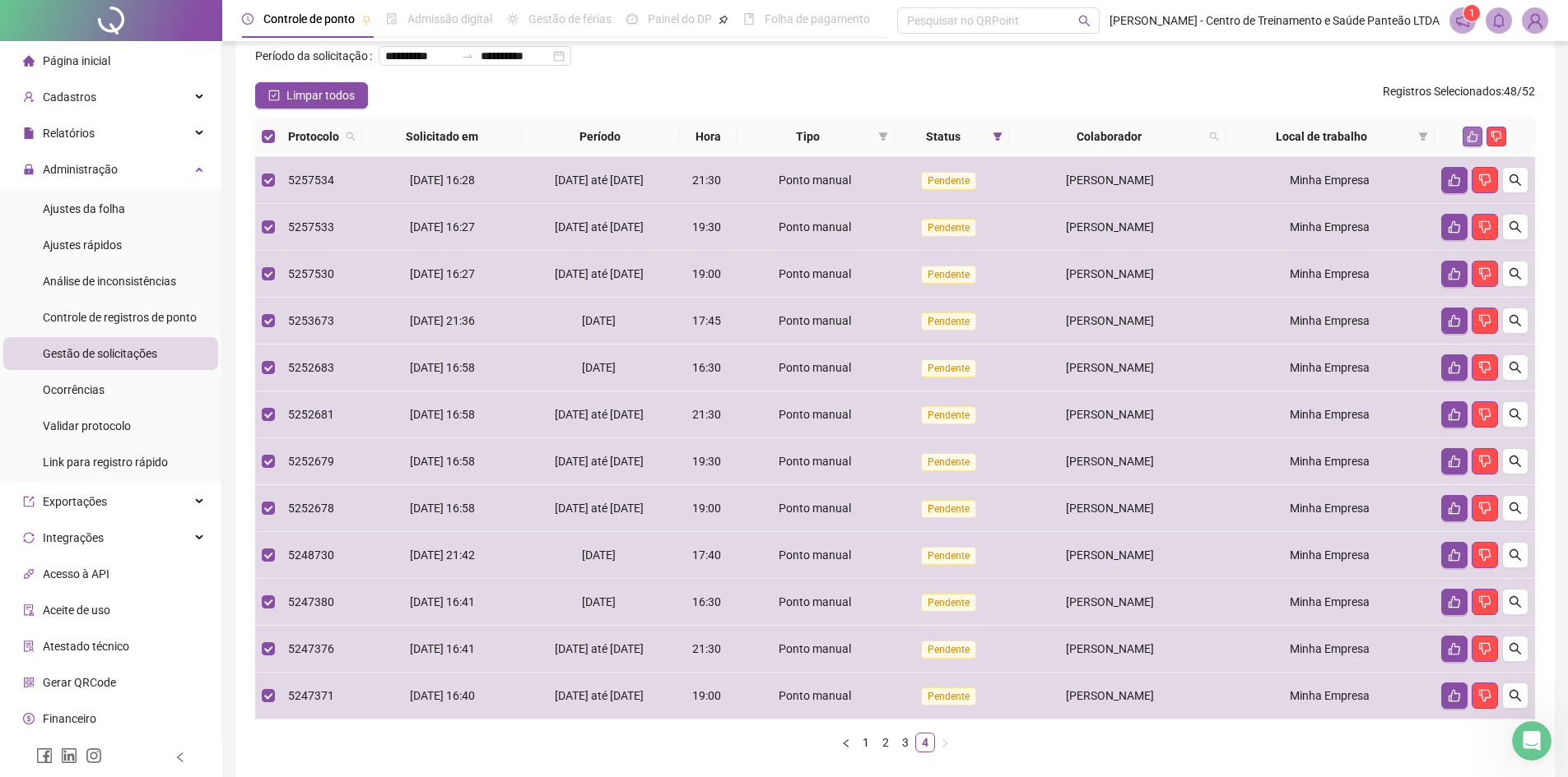
click at [1471, 142] on icon "like" at bounding box center [1473, 137] width 11 height 11
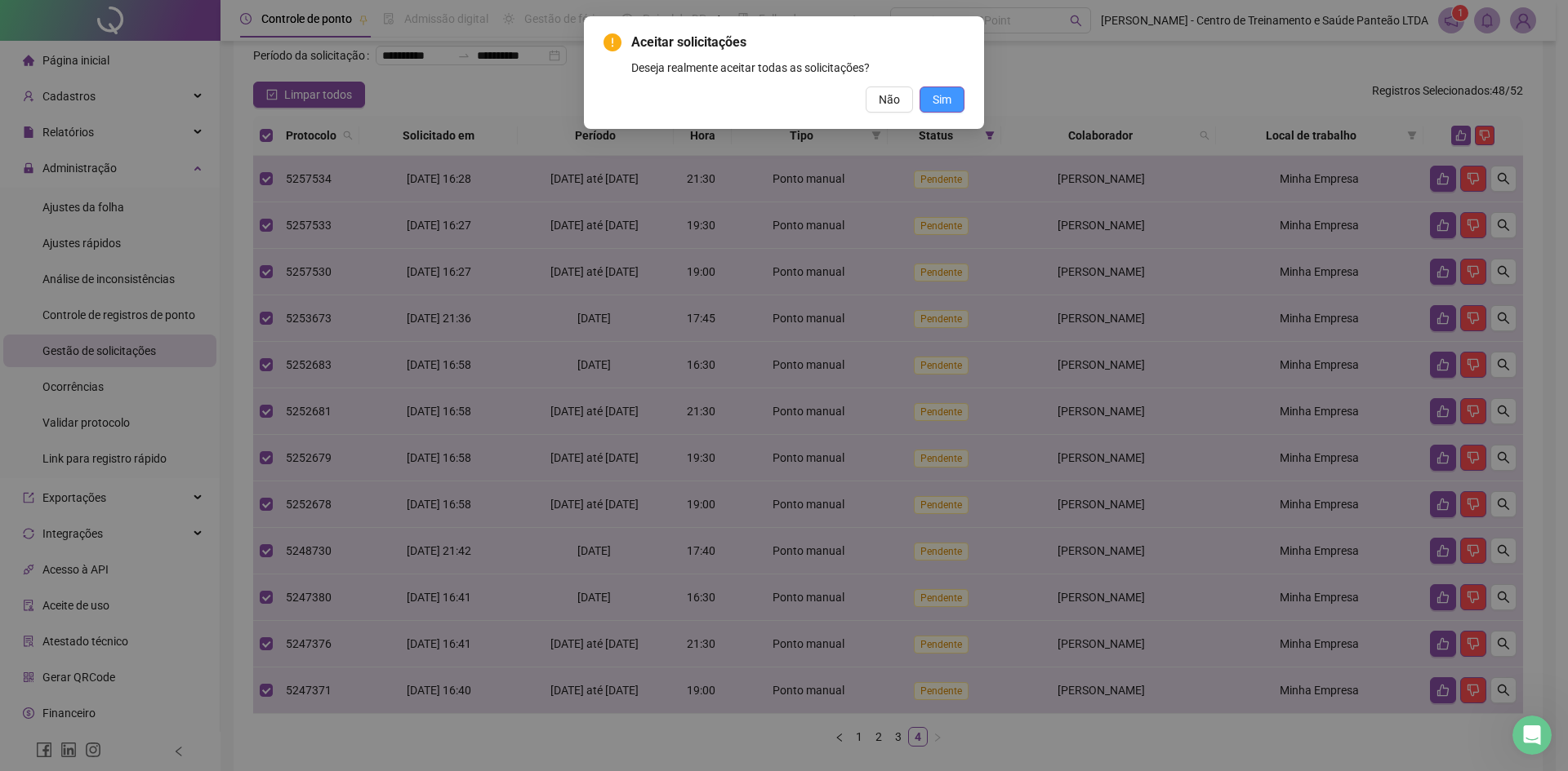
click at [953, 98] on button "Sim" at bounding box center [941, 100] width 45 height 26
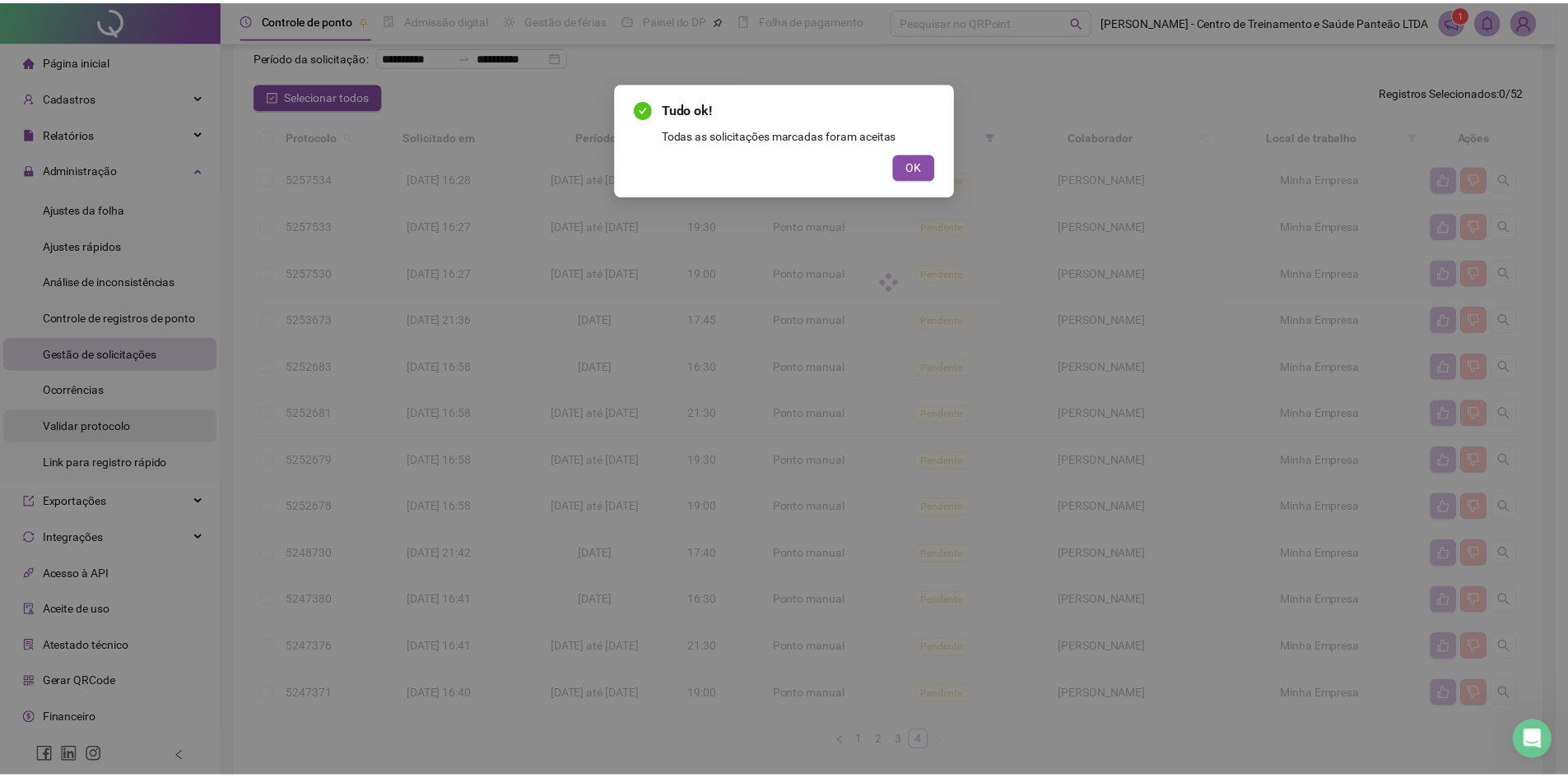
scroll to position [0, 0]
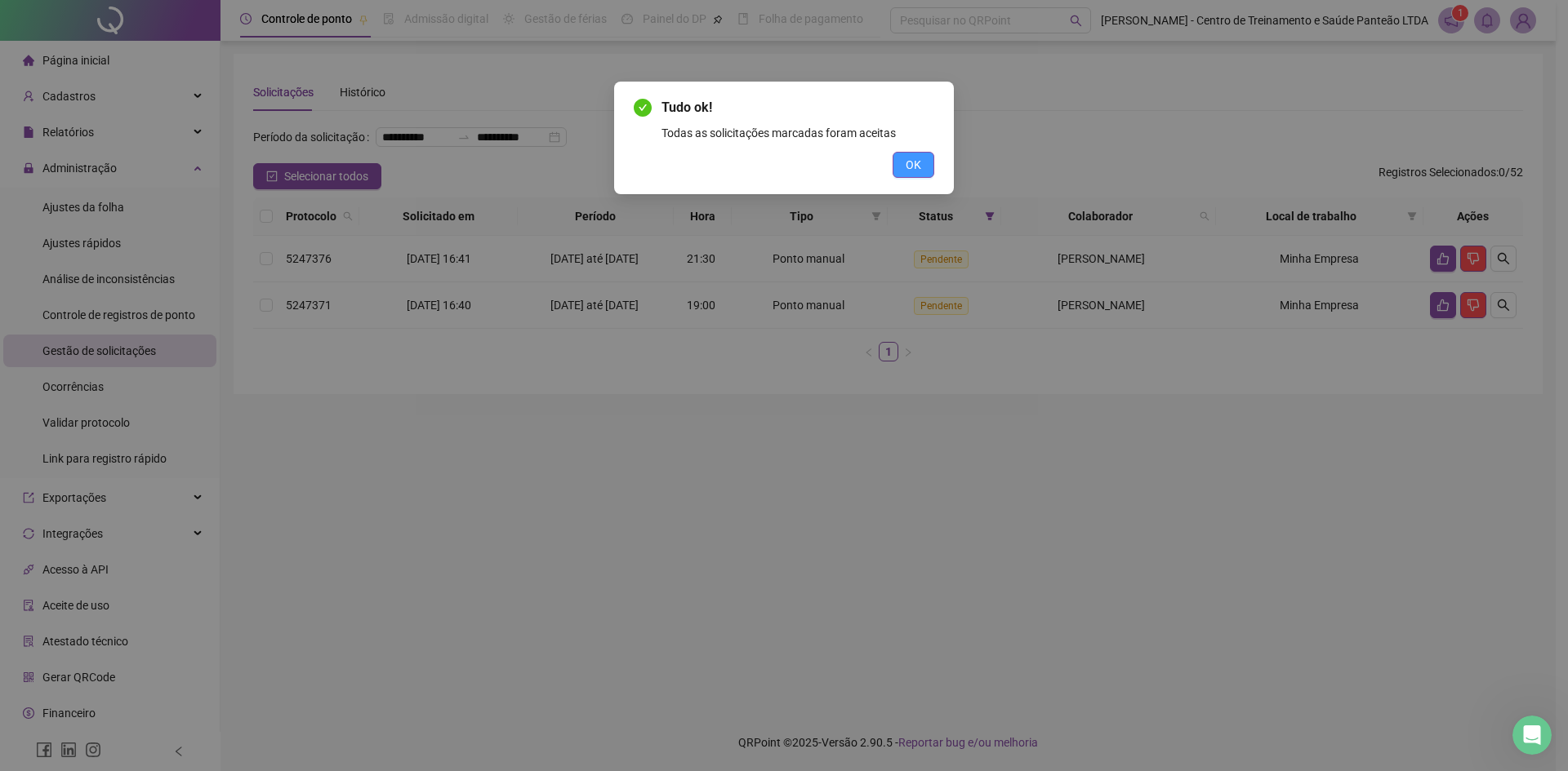
drag, startPoint x: 918, startPoint y: 167, endPoint x: 1269, endPoint y: 270, distance: 365.8
click at [923, 167] on button "OK" at bounding box center [913, 165] width 42 height 26
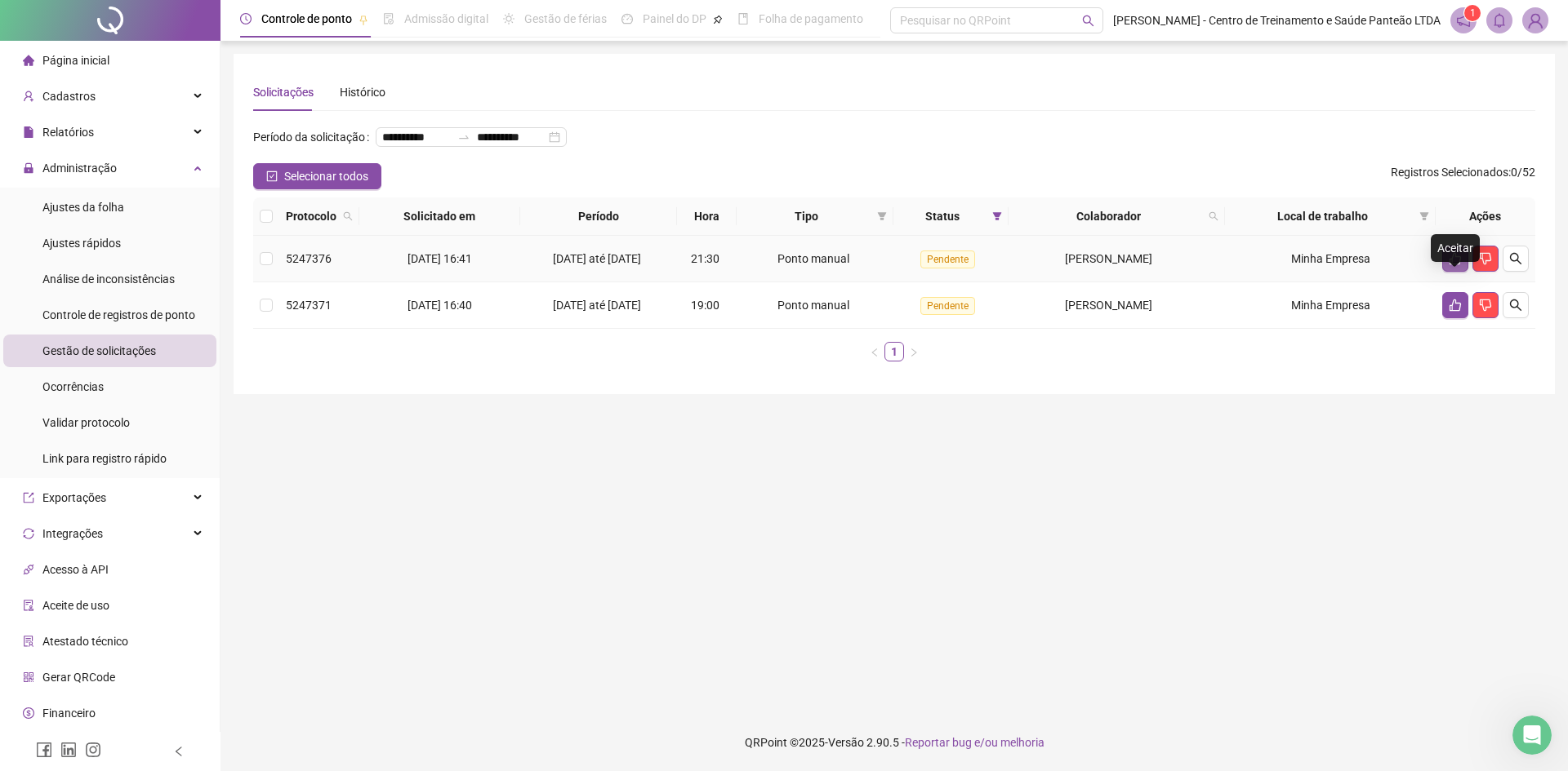
click at [1450, 265] on icon "like" at bounding box center [1455, 259] width 11 height 12
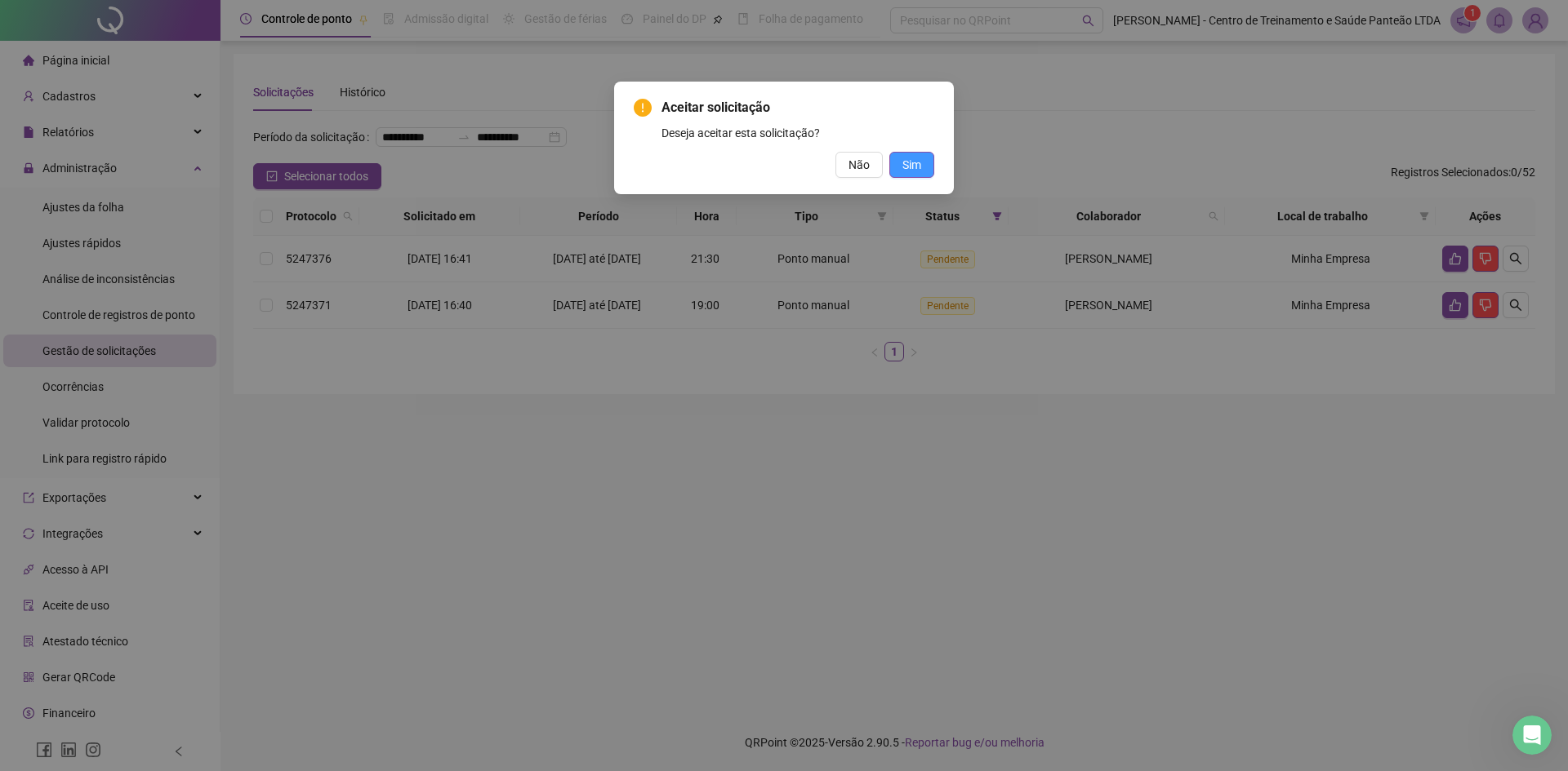
click at [909, 172] on span "Sim" at bounding box center [911, 165] width 18 height 18
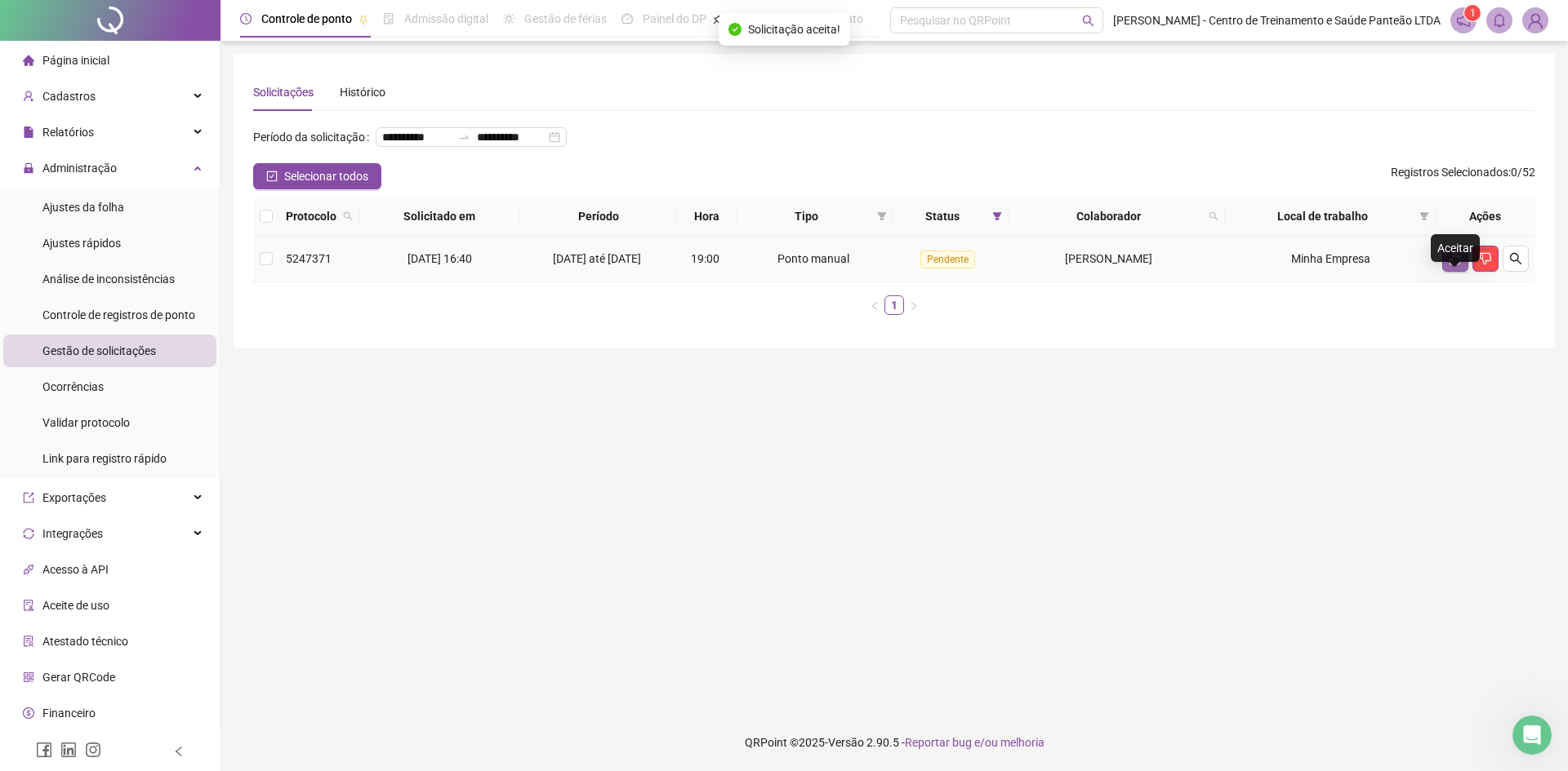
click at [1453, 265] on icon "like" at bounding box center [1455, 258] width 13 height 13
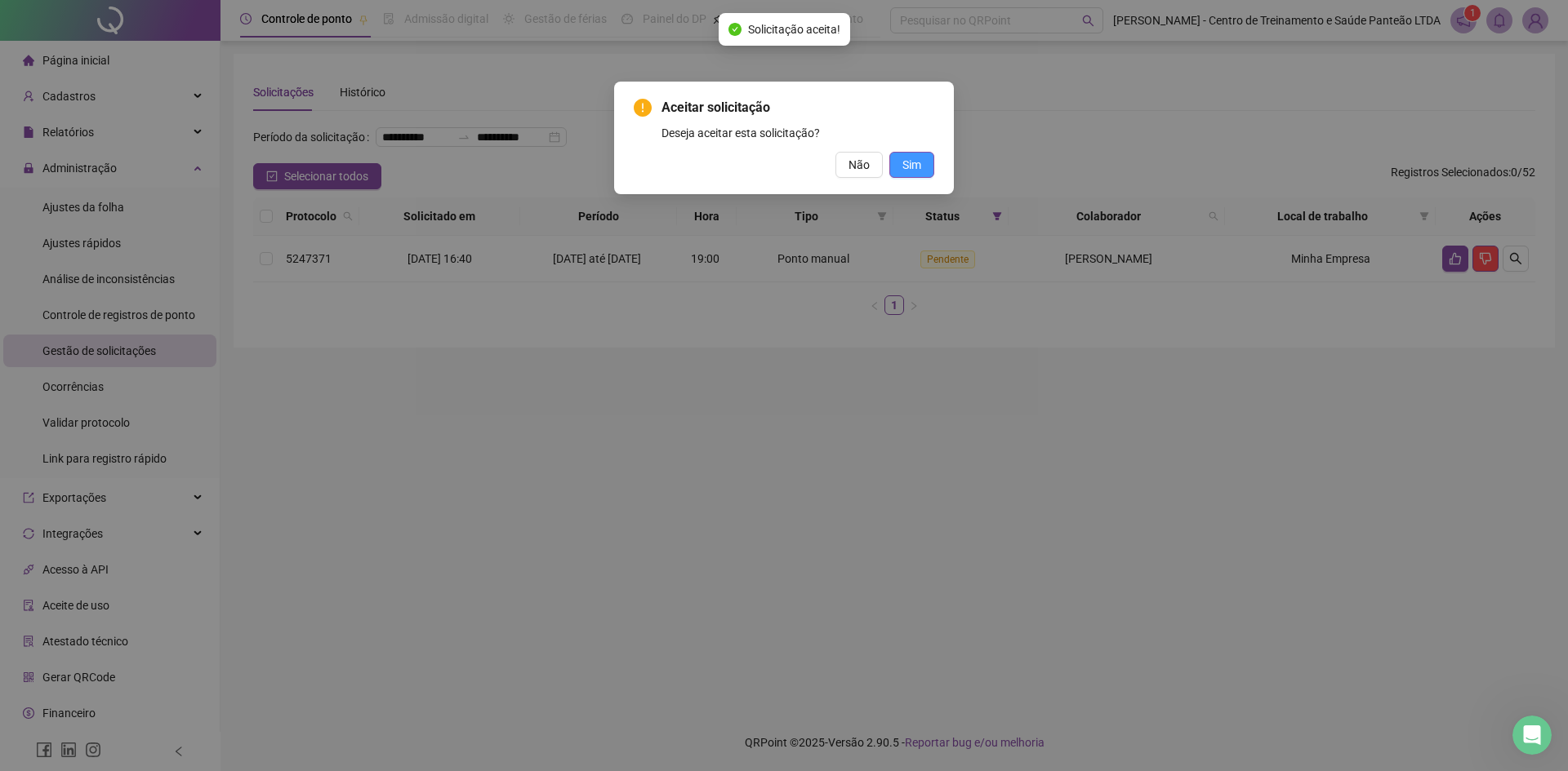
click at [911, 158] on span "Sim" at bounding box center [911, 165] width 18 height 18
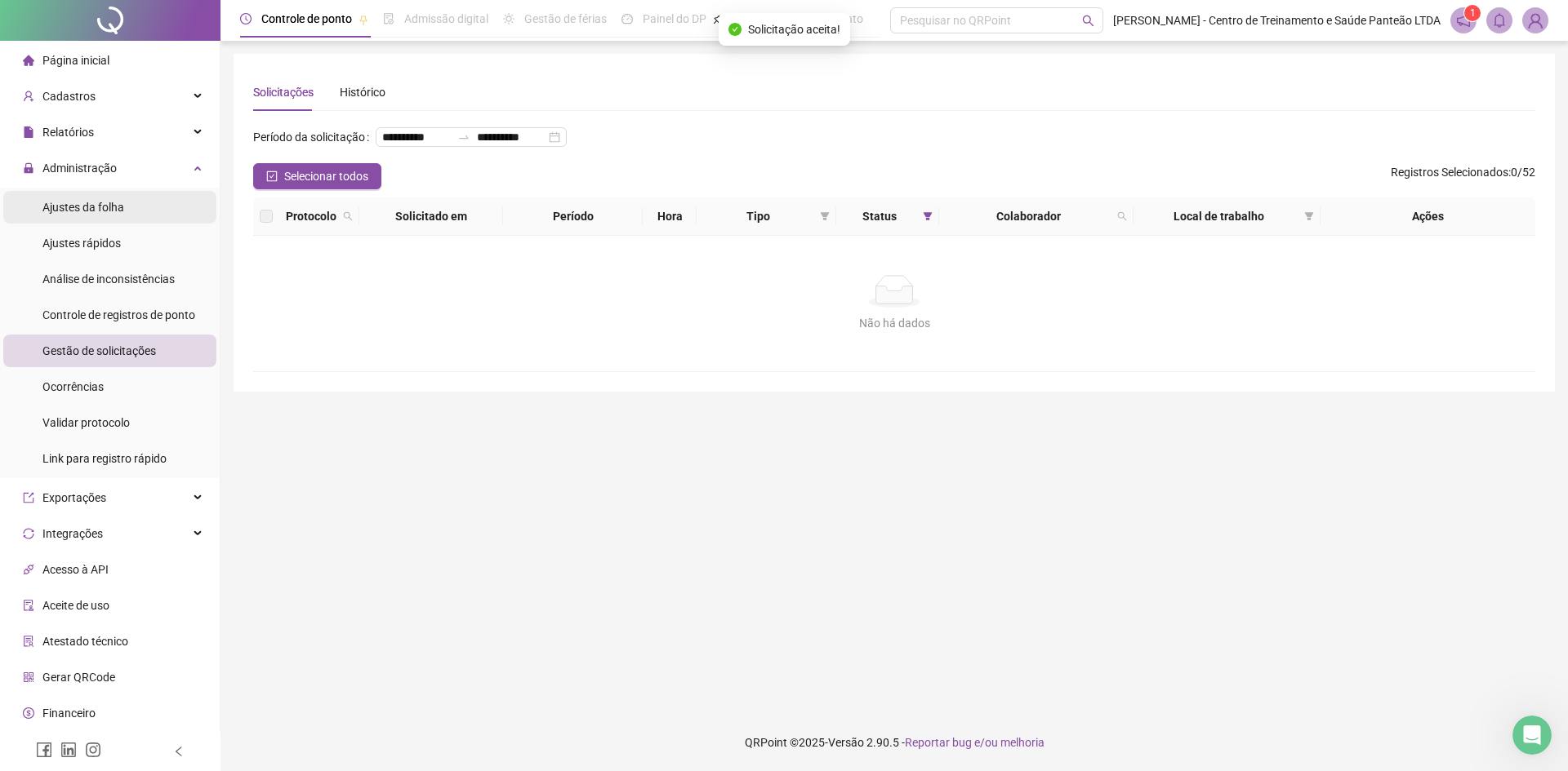
click at [112, 208] on span "Ajustes da folha" at bounding box center [83, 207] width 81 height 13
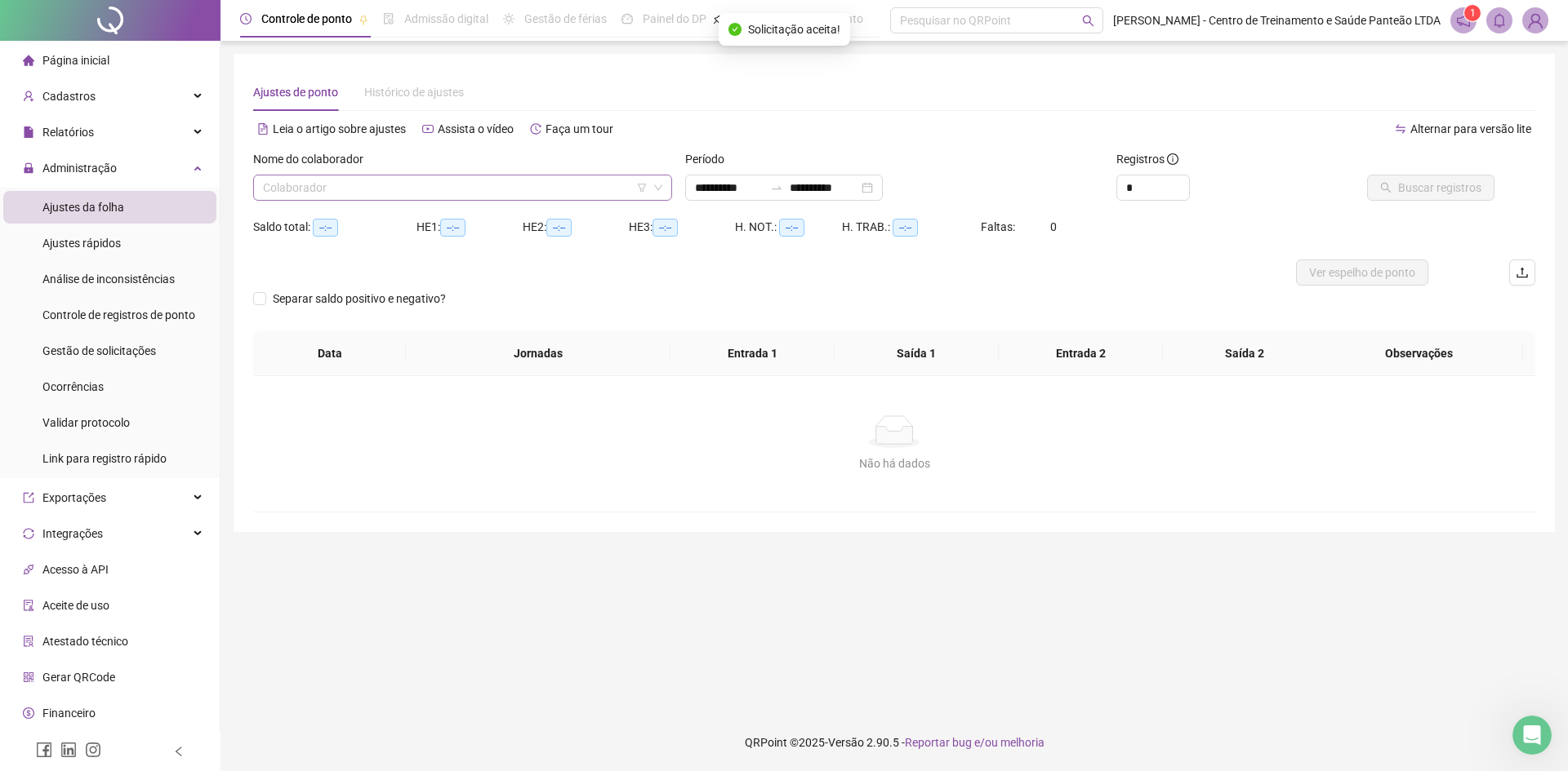
type input "**********"
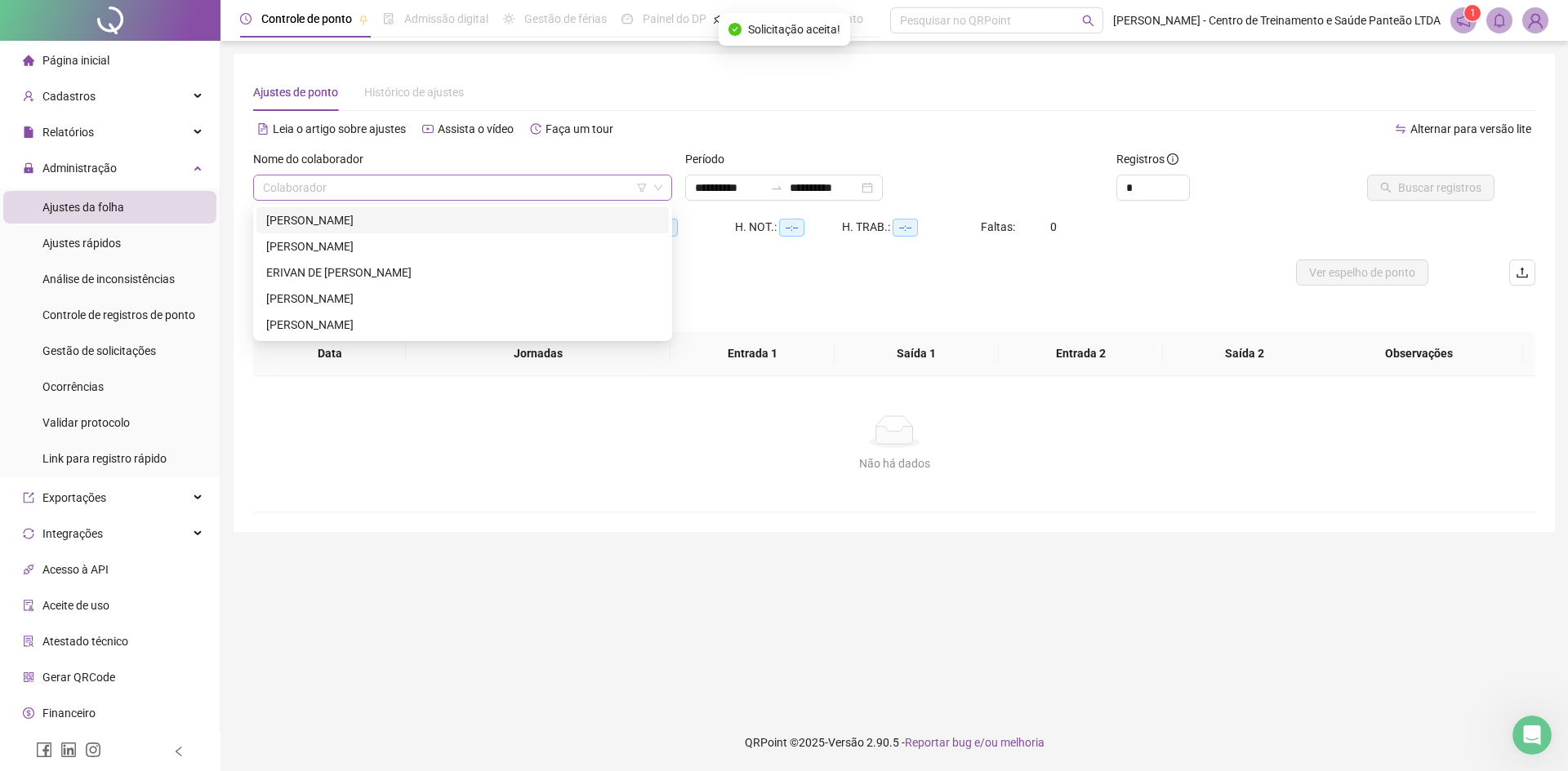
click at [650, 192] on span at bounding box center [462, 188] width 399 height 25
click at [376, 324] on div "RAISSA DA SILVA FERREIRA" at bounding box center [462, 325] width 393 height 18
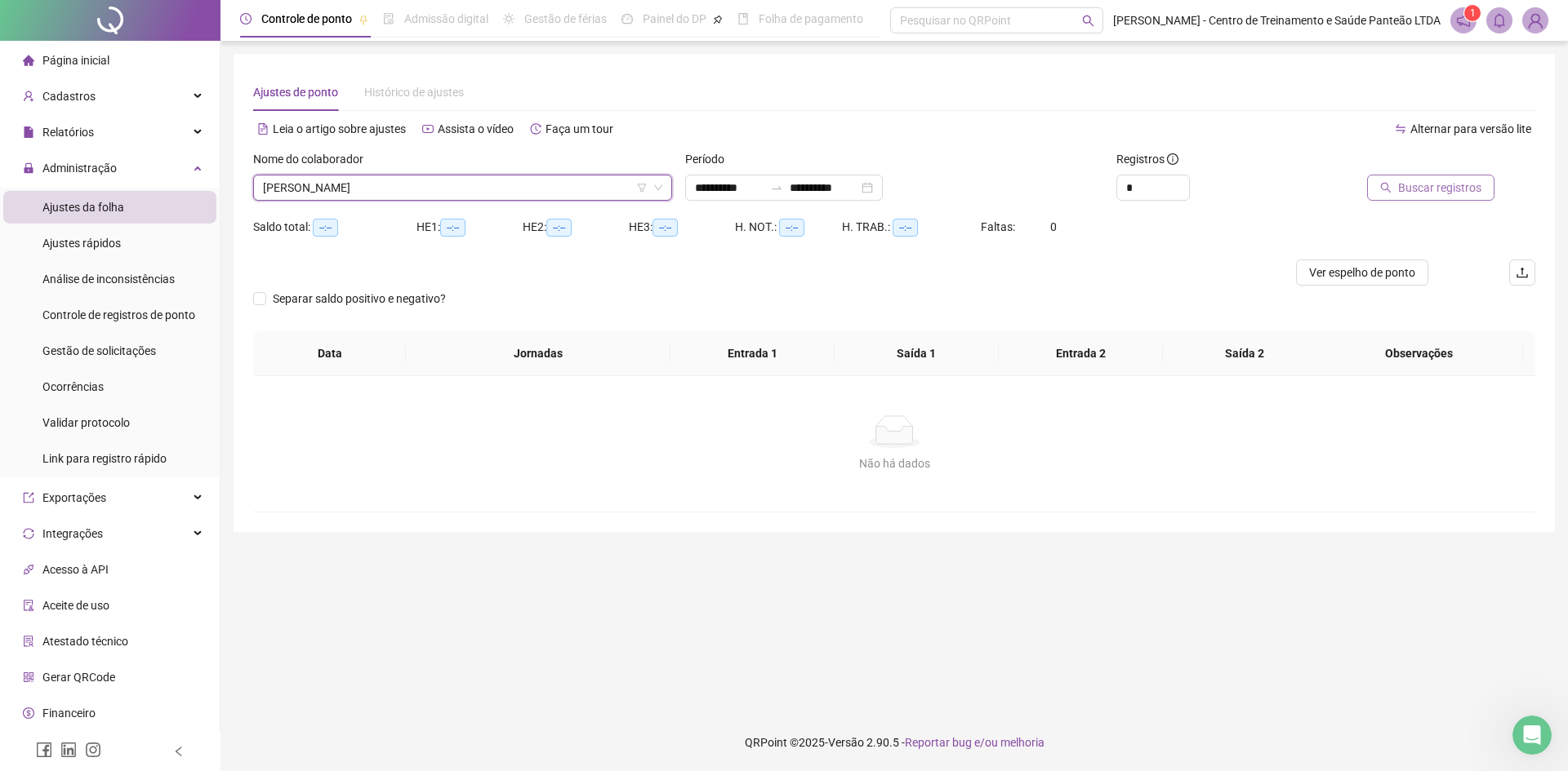
click at [1446, 194] on span "Buscar registros" at bounding box center [1439, 187] width 83 height 18
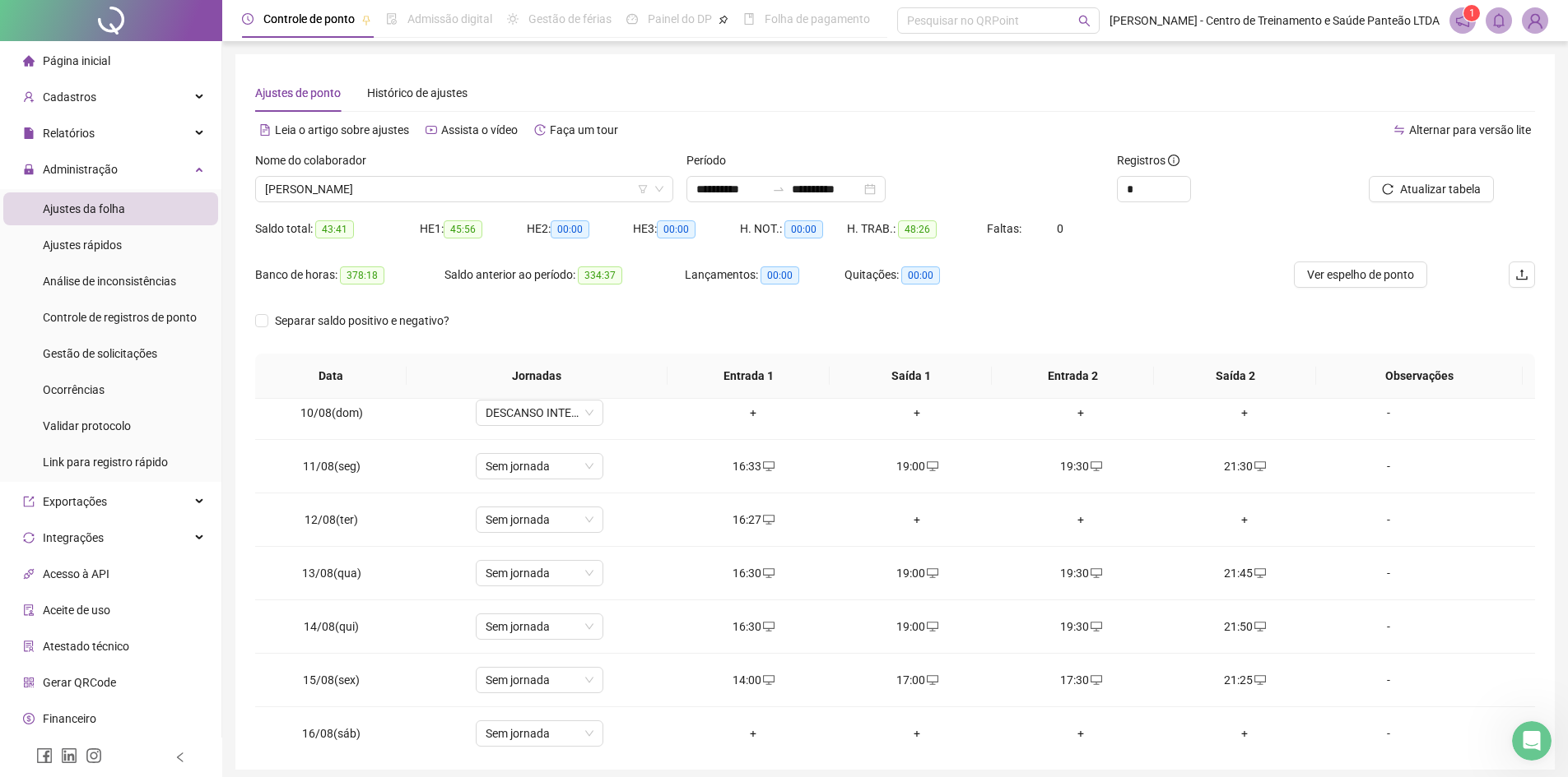
scroll to position [504, 0]
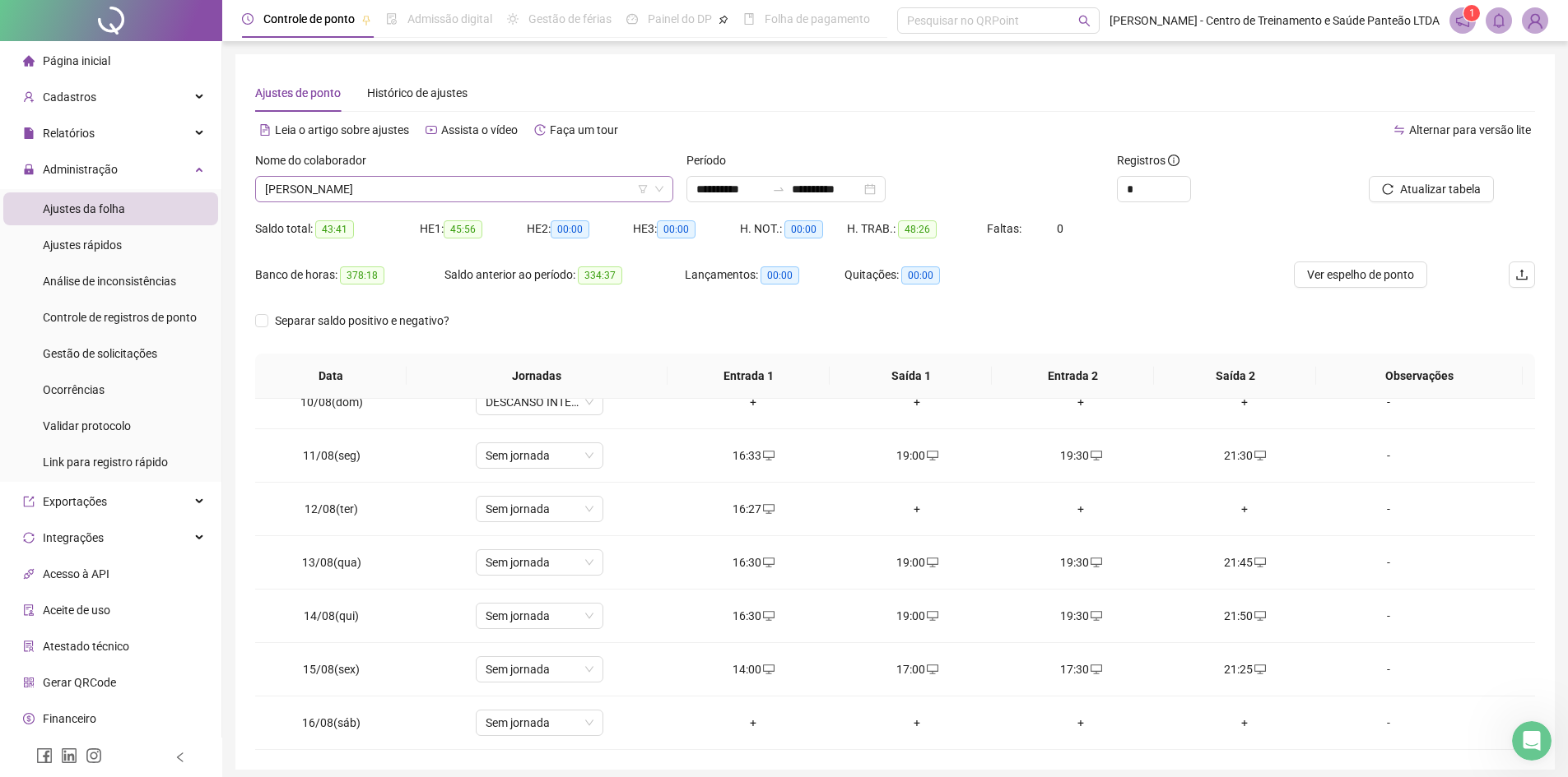
click at [538, 198] on span "RAISSA DA SILVA FERREIRA" at bounding box center [463, 190] width 398 height 25
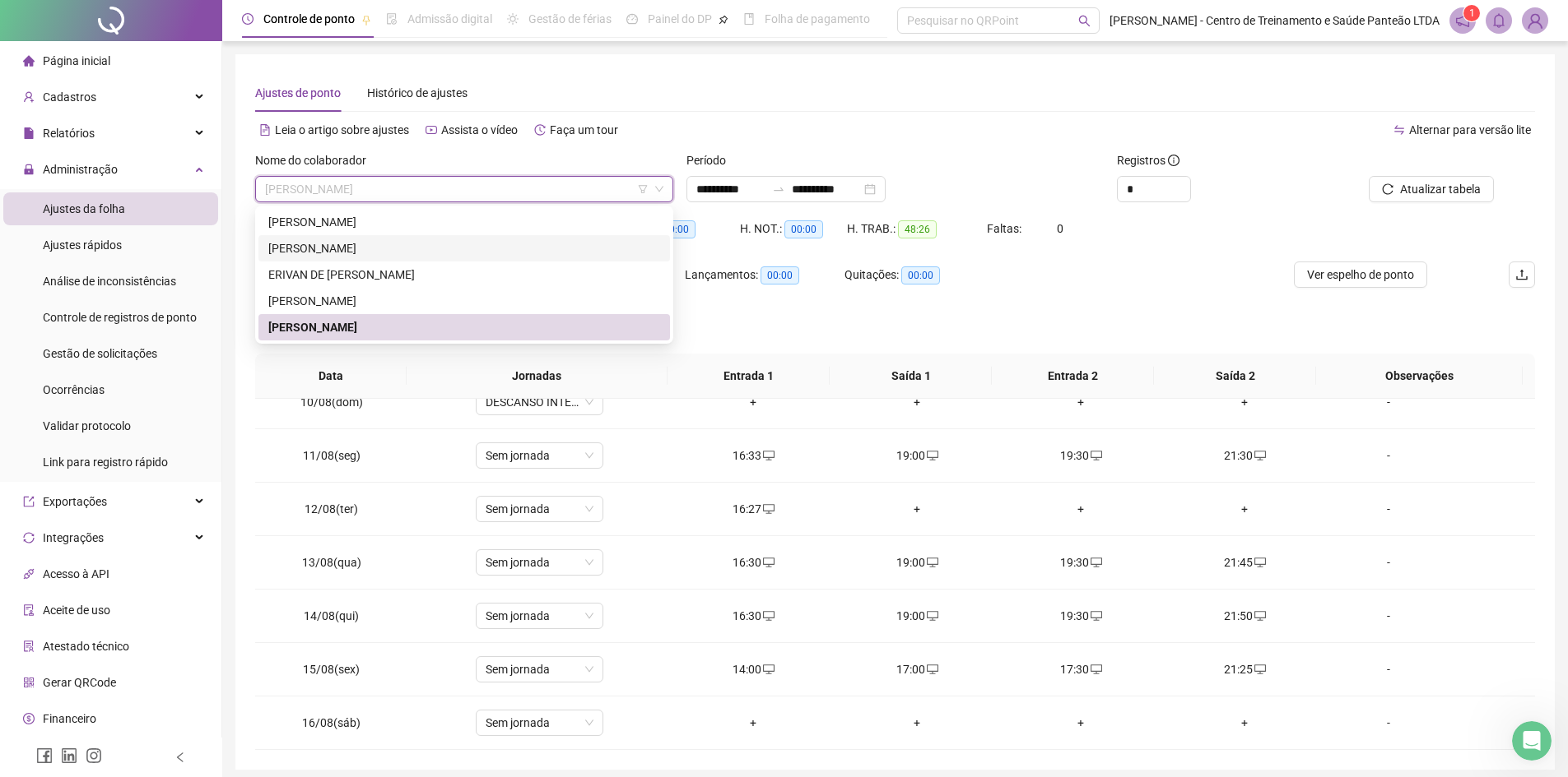
click at [386, 257] on div "ANDERSON DOS SANTOS SANTANA" at bounding box center [464, 248] width 392 height 19
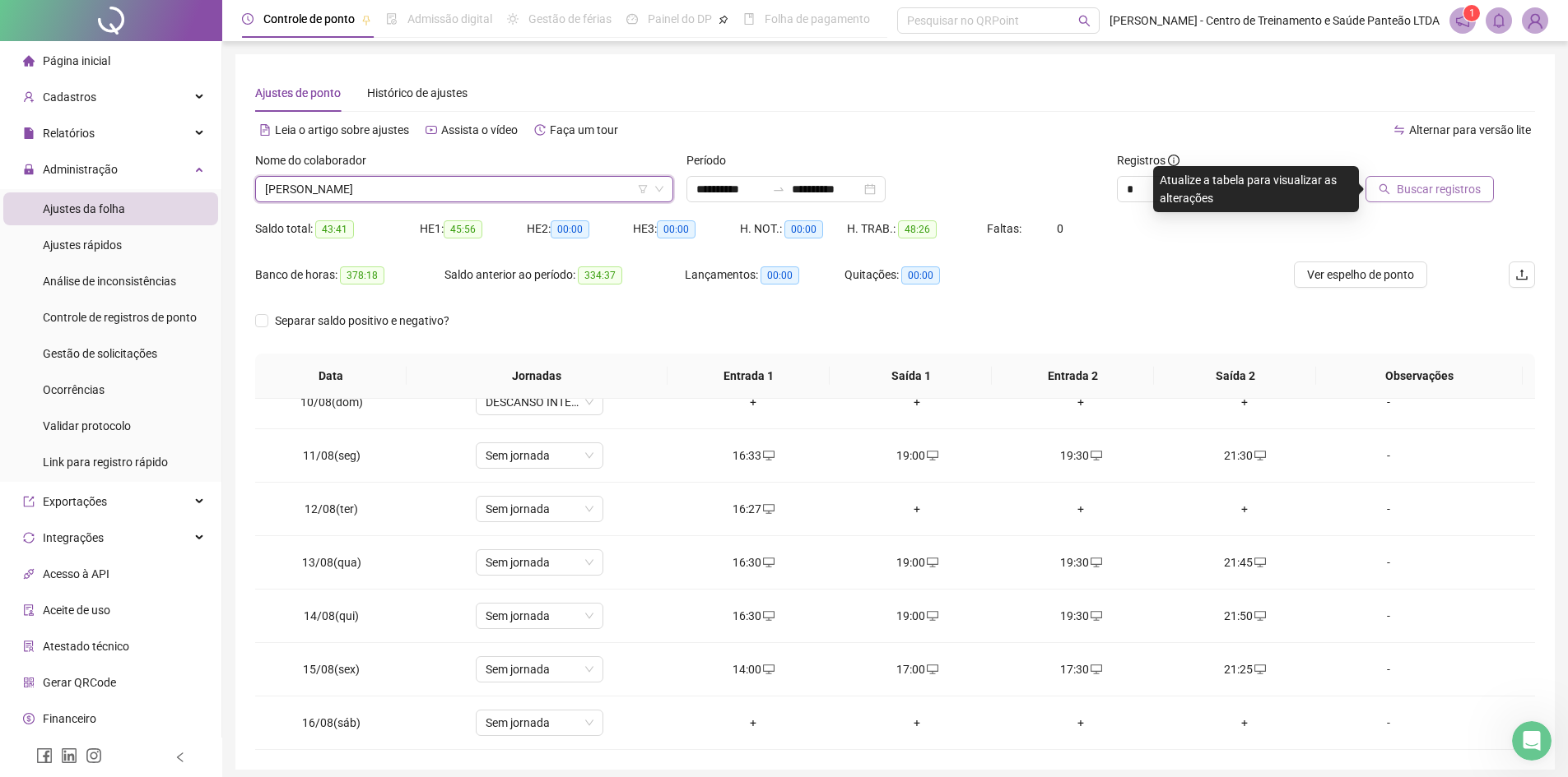
click at [1439, 182] on span "Buscar registros" at bounding box center [1438, 189] width 84 height 19
